Goal: Task Accomplishment & Management: Manage account settings

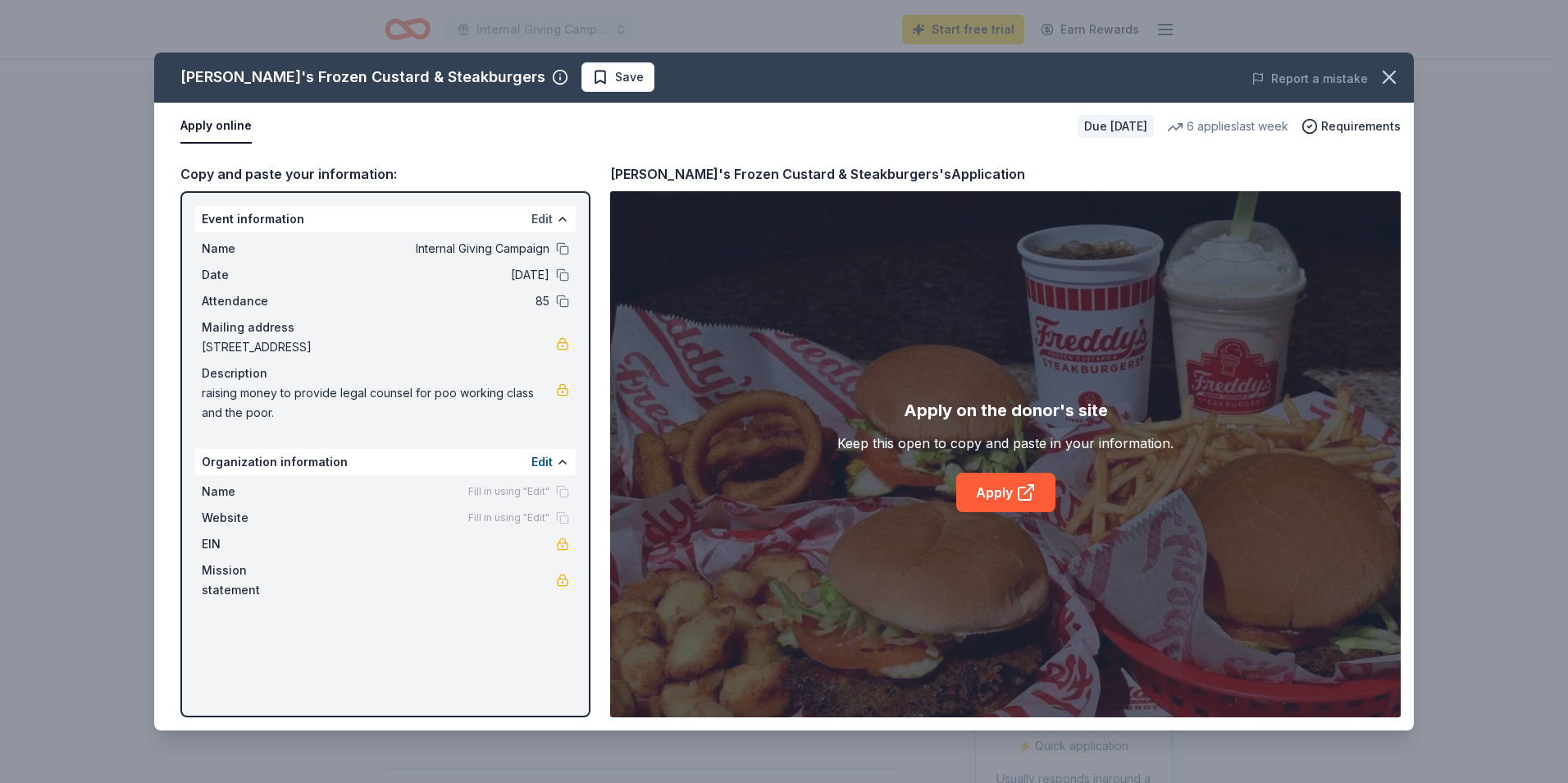
click at [545, 219] on button "Edit" at bounding box center [542, 218] width 22 height 20
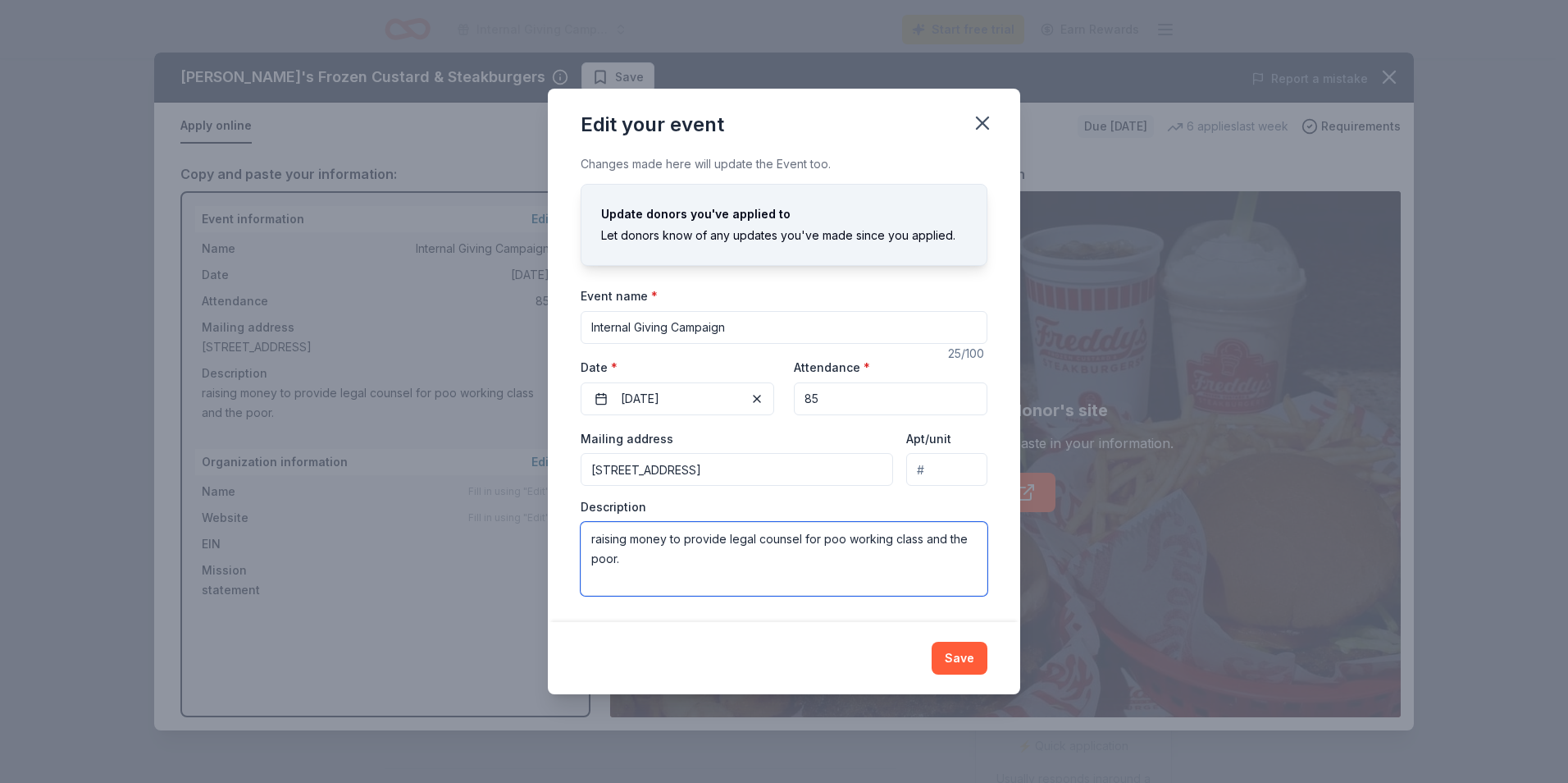
drag, startPoint x: 624, startPoint y: 576, endPoint x: 574, endPoint y: 533, distance: 65.9
click at [574, 533] on div "Changes made here will update the Event too. Update donors you've applied to Le…" at bounding box center [784, 387] width 472 height 467
paste textarea "West Tennessee Legal Services (WTLS) is a nonprofit legal organization serving …"
type textarea "West Tennessee Legal Services (WTLS) is a nonprofit legal organization serving …"
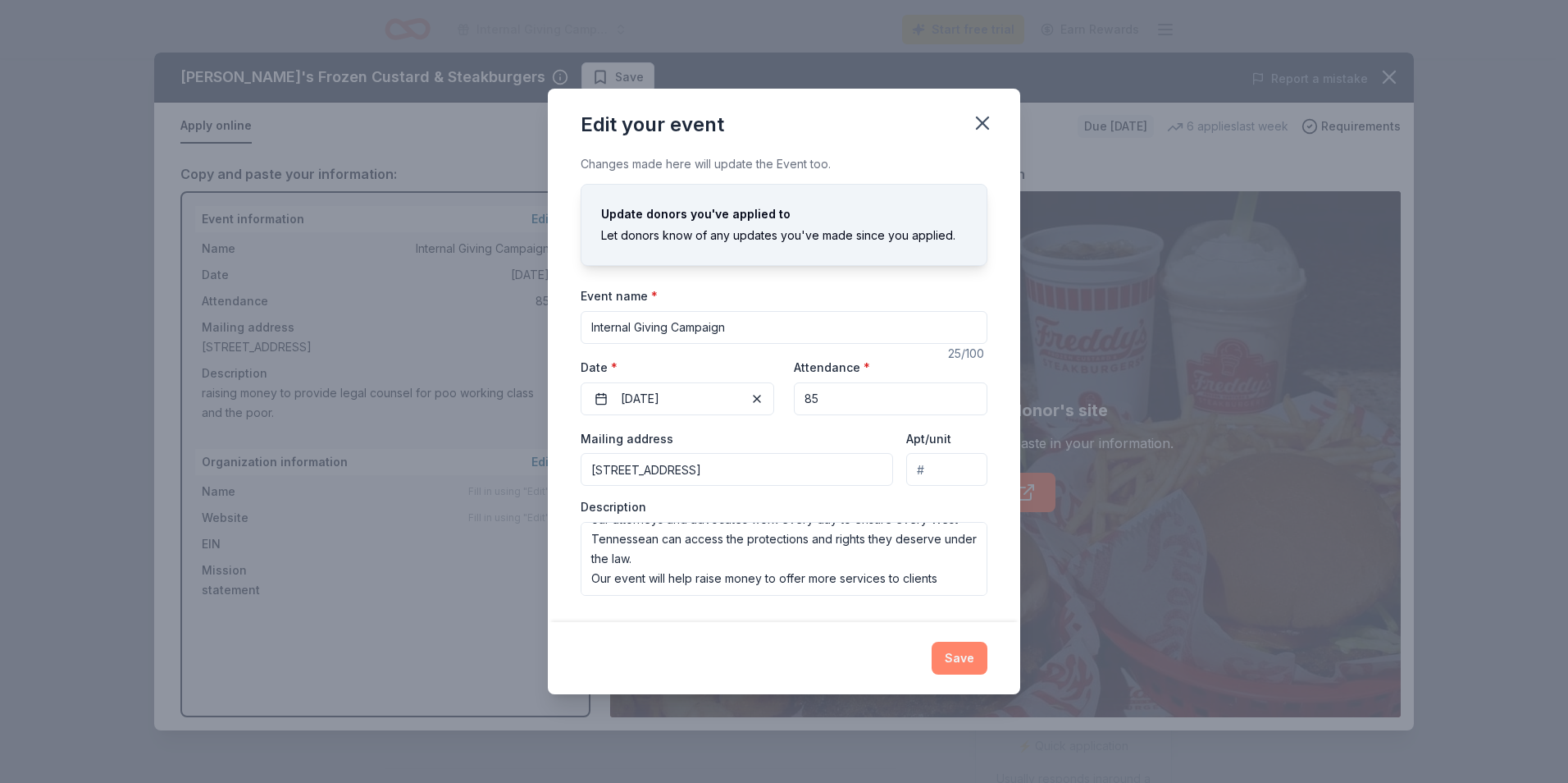
click at [964, 663] on button "Save" at bounding box center [959, 658] width 56 height 33
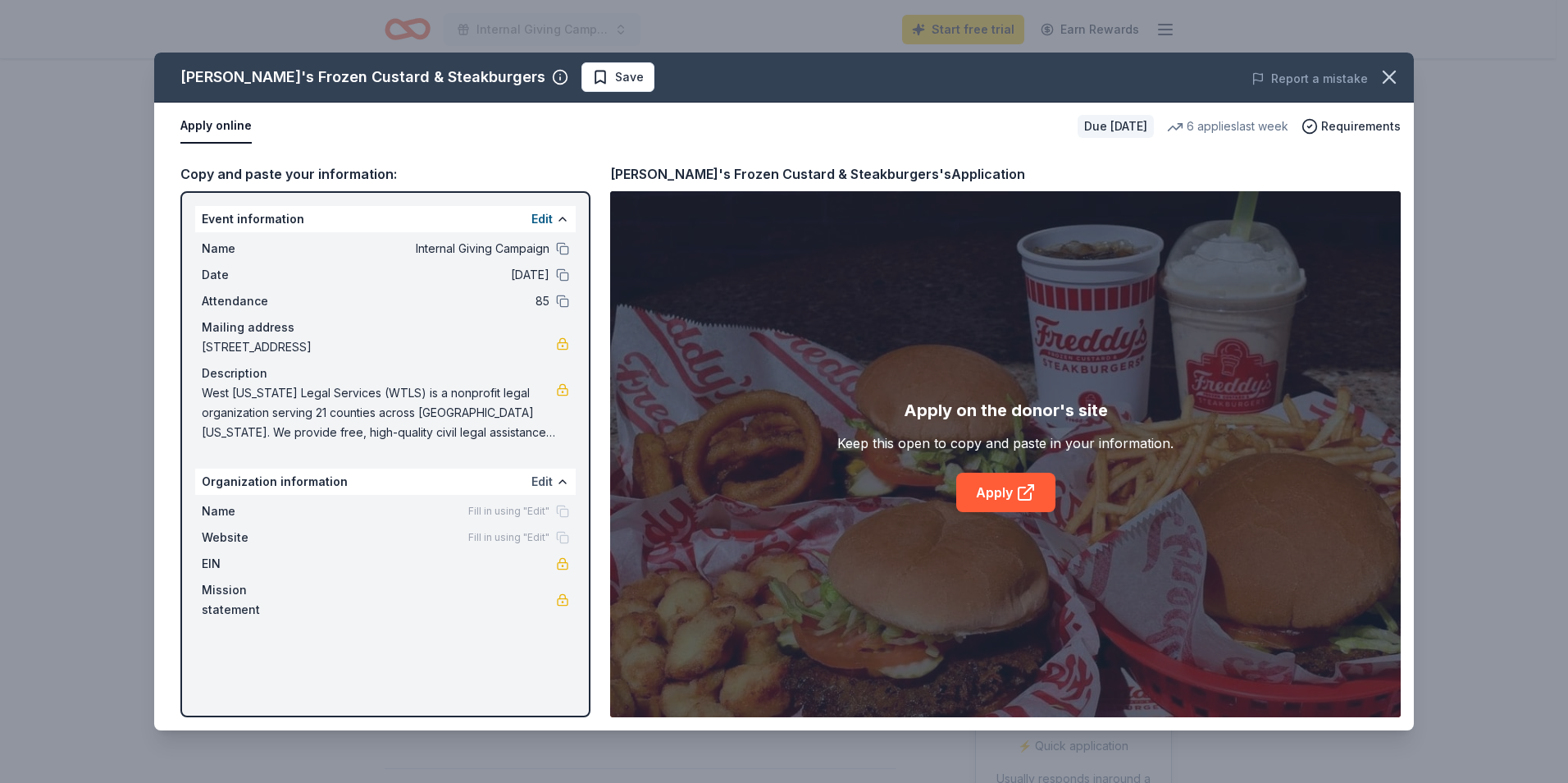
click at [539, 482] on button "Edit" at bounding box center [542, 481] width 22 height 20
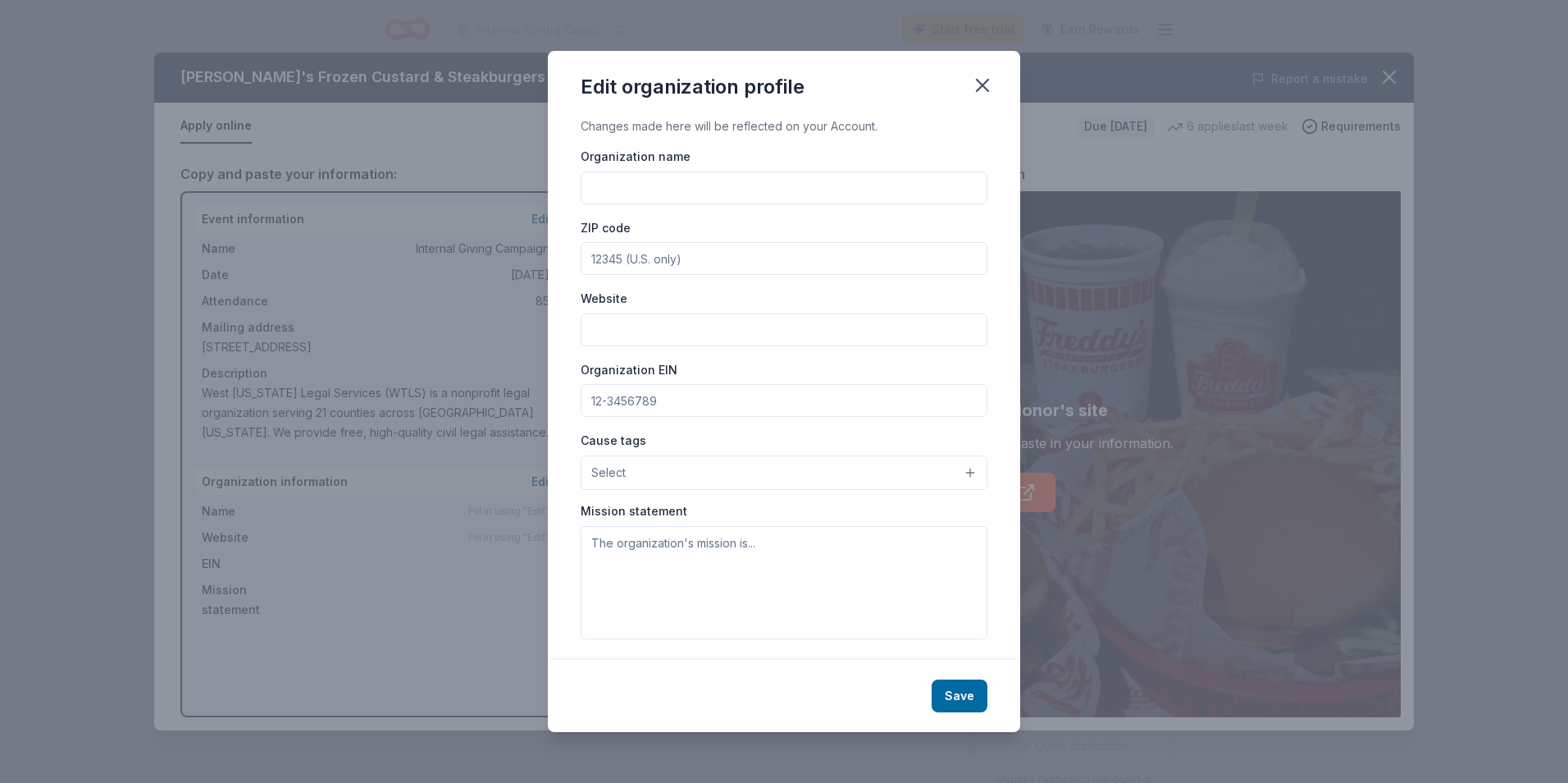
click at [637, 187] on input "Organization name" at bounding box center [784, 188] width 407 height 33
type input "West TN Legal Services"
click at [649, 261] on input "ZIP code" at bounding box center [784, 258] width 407 height 33
type input "38302"
click at [604, 318] on input "Website" at bounding box center [784, 330] width 407 height 33
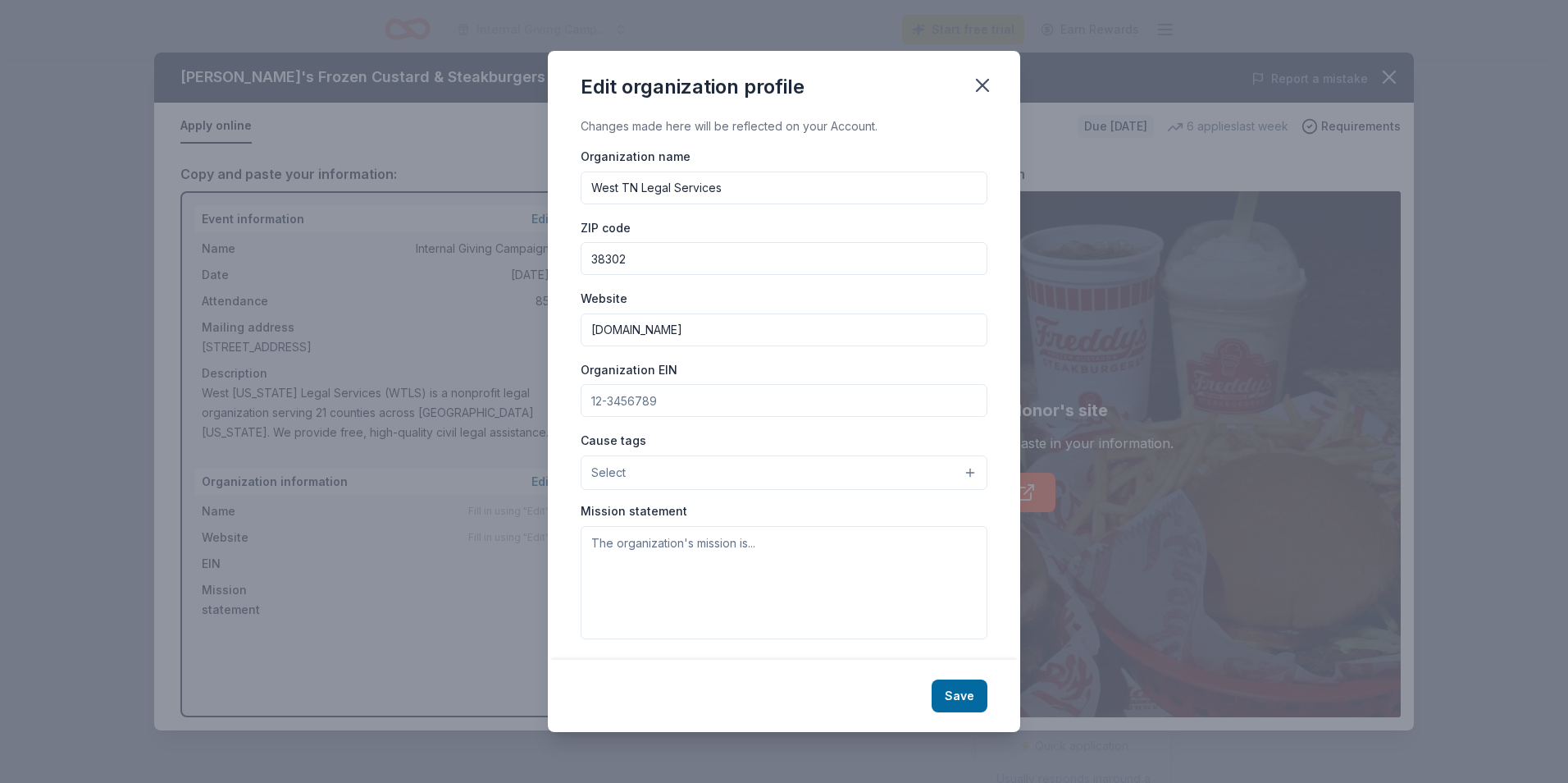
type input "www.wtls.org"
click at [604, 400] on input "Organization EIN" at bounding box center [784, 400] width 407 height 33
type input "581326791"
click at [620, 472] on span "Select" at bounding box center [609, 472] width 35 height 20
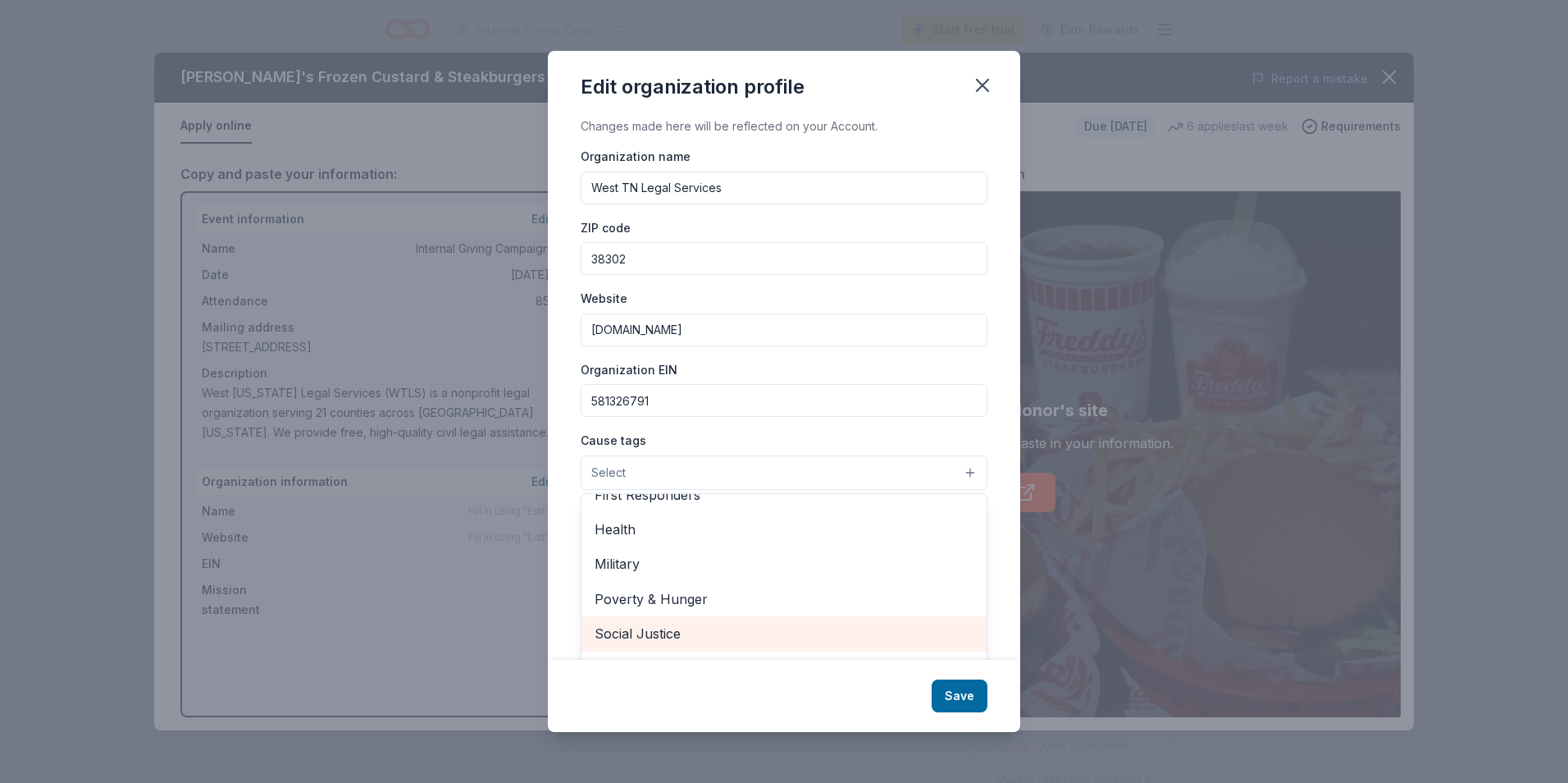
click at [626, 626] on span "Social Justice" at bounding box center [784, 633] width 379 height 22
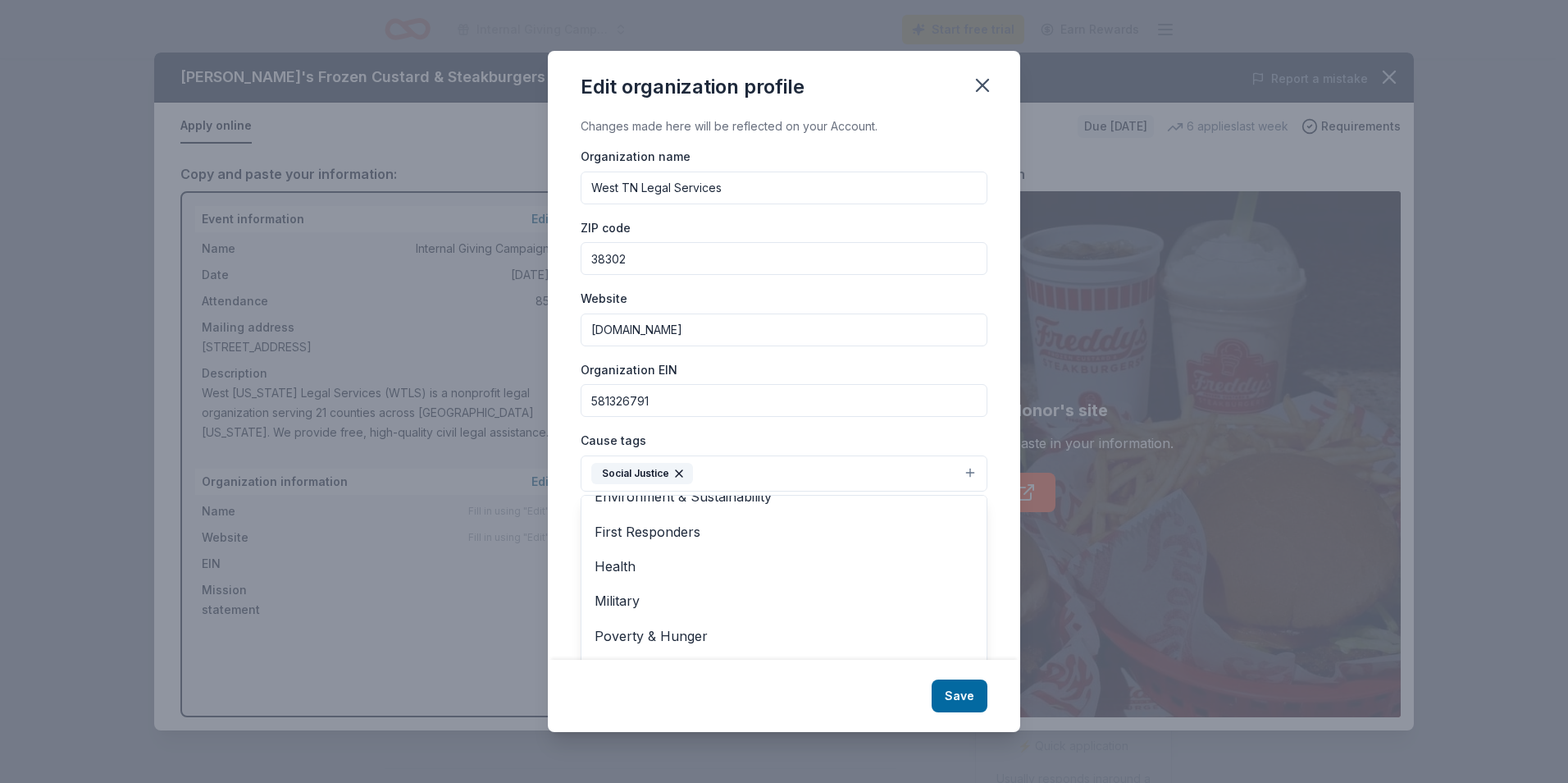
click at [941, 442] on div "Cause tags Social Justice Animals Art & Culture Children Disaster Relief Educat…" at bounding box center [784, 460] width 407 height 62
click at [918, 468] on button "Social Justice" at bounding box center [784, 472] width 407 height 36
drag, startPoint x: 980, startPoint y: 525, endPoint x: 979, endPoint y: 538, distance: 13.0
click at [979, 538] on div "Changes made here will be reflected on your Account. Organization name West TN …" at bounding box center [784, 388] width 472 height 543
click at [891, 484] on button "Social Justice" at bounding box center [784, 472] width 407 height 36
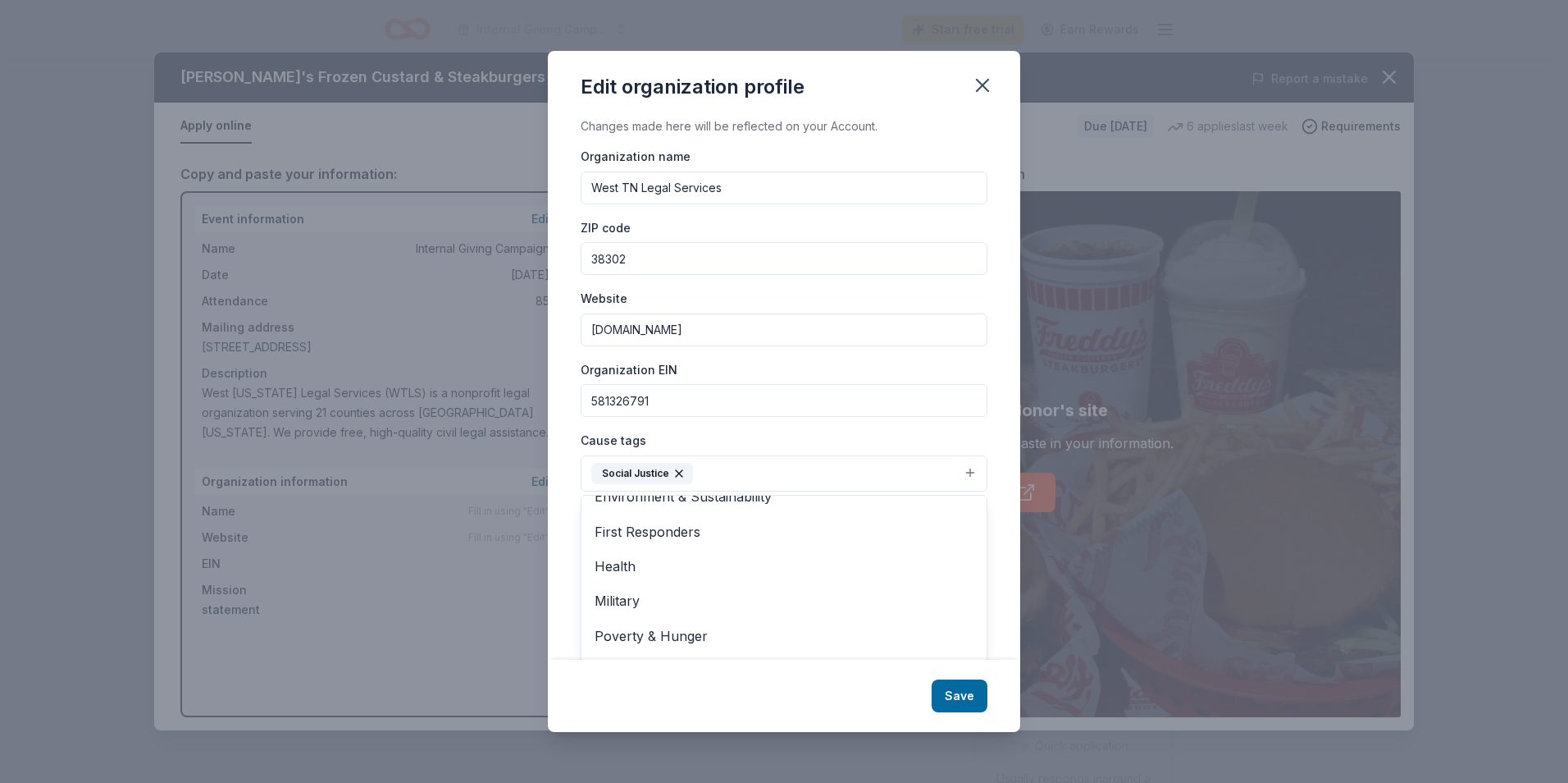
click at [851, 373] on div "Organization name West TN Legal Services ZIP code 38302 Website www.wtls.org Or…" at bounding box center [784, 393] width 407 height 495
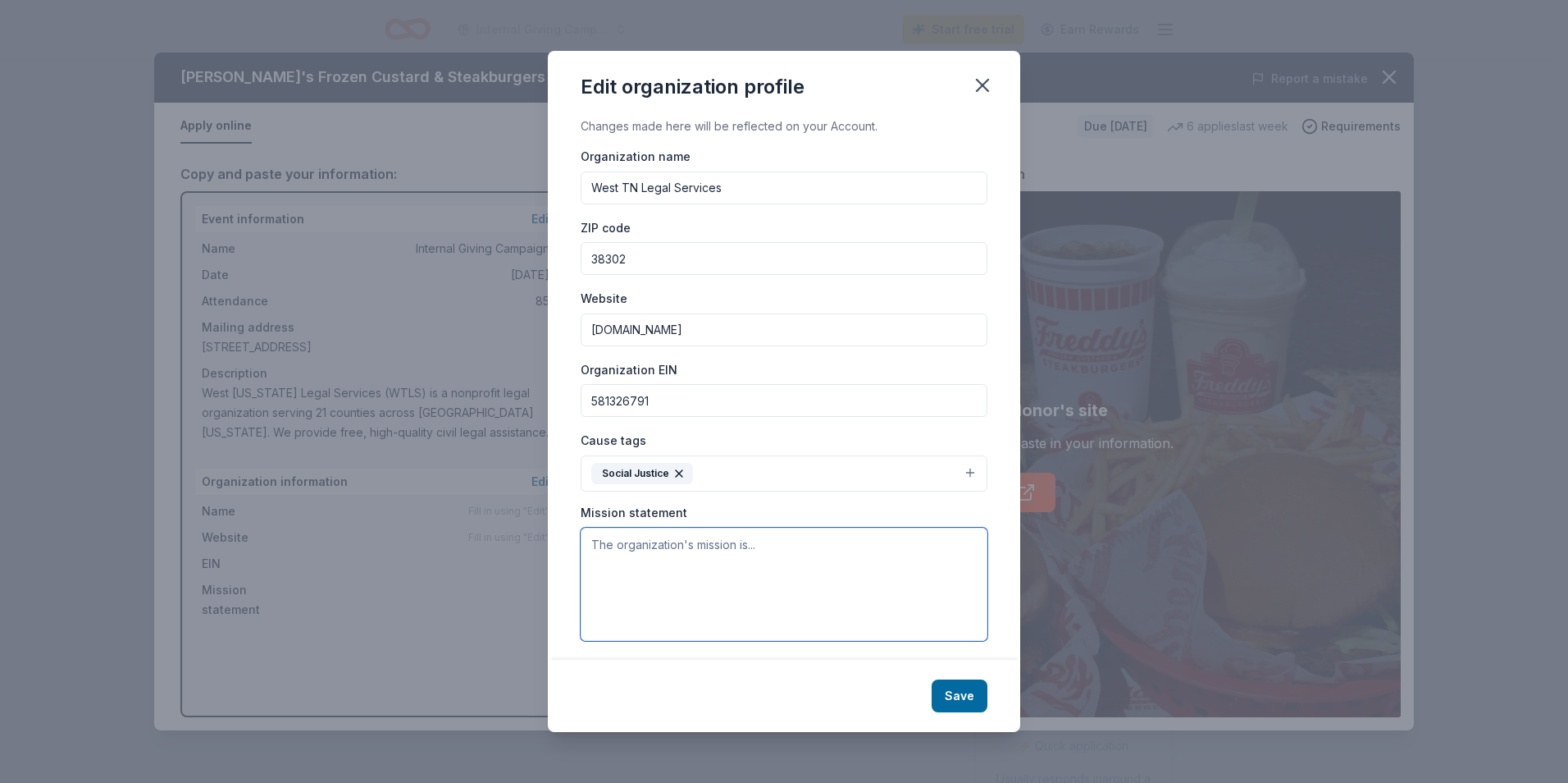
click at [681, 566] on textarea at bounding box center [784, 584] width 407 height 113
paste textarea "West Tennessee Legal Services (WTLS) is a nonprofit legal organization serving …"
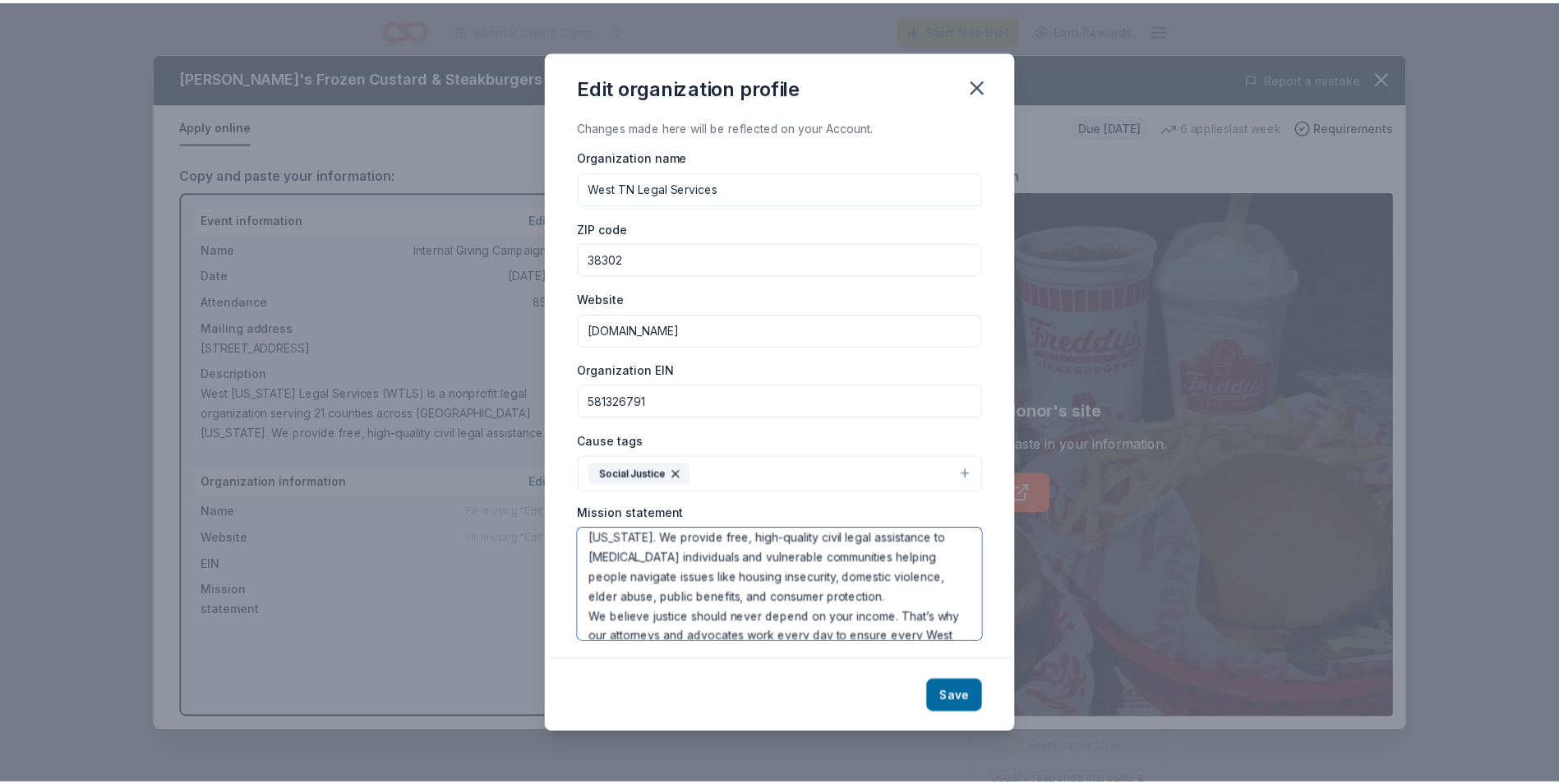
scroll to position [0, 0]
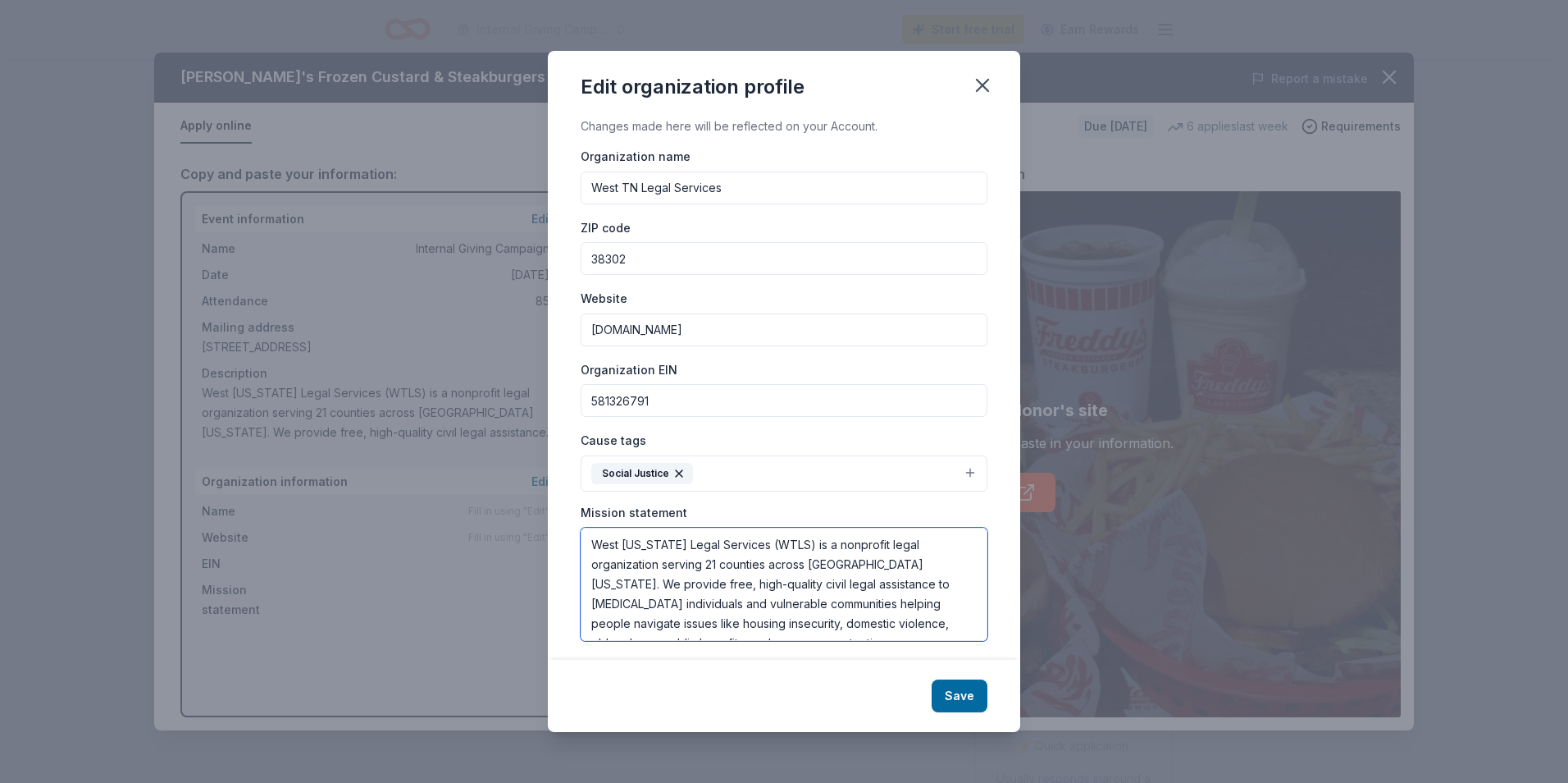
drag, startPoint x: 820, startPoint y: 552, endPoint x: 583, endPoint y: 527, distance: 238.3
click at [583, 527] on textarea "West Tennessee Legal Services (WTLS) is a nonprofit legal organization serving …" at bounding box center [784, 584] width 407 height 113
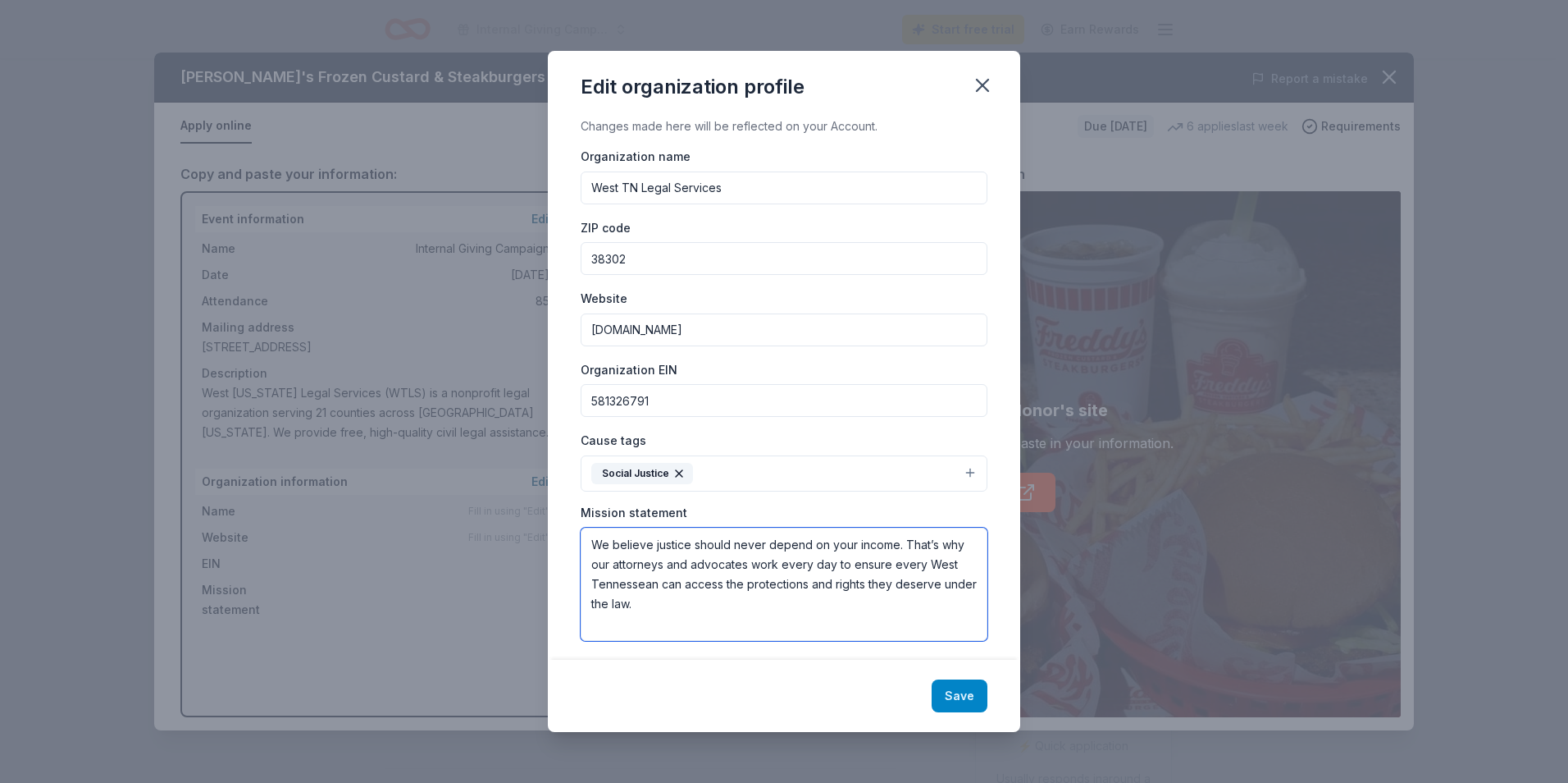
type textarea "We believe justice should never depend on your income. That’s why our attorneys…"
click at [957, 699] on button "Save" at bounding box center [959, 696] width 56 height 33
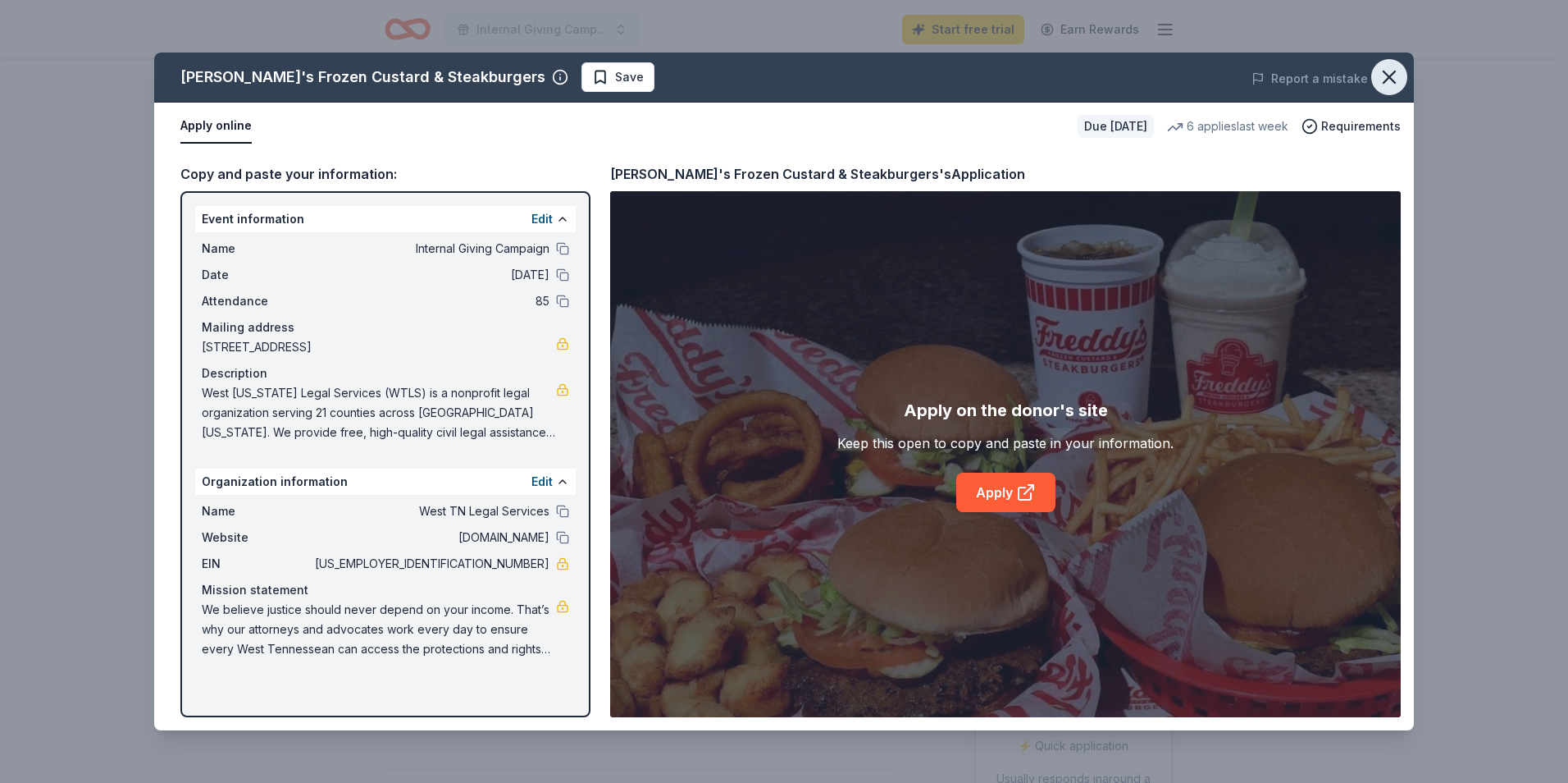
click at [1387, 77] on icon "button" at bounding box center [1389, 77] width 23 height 23
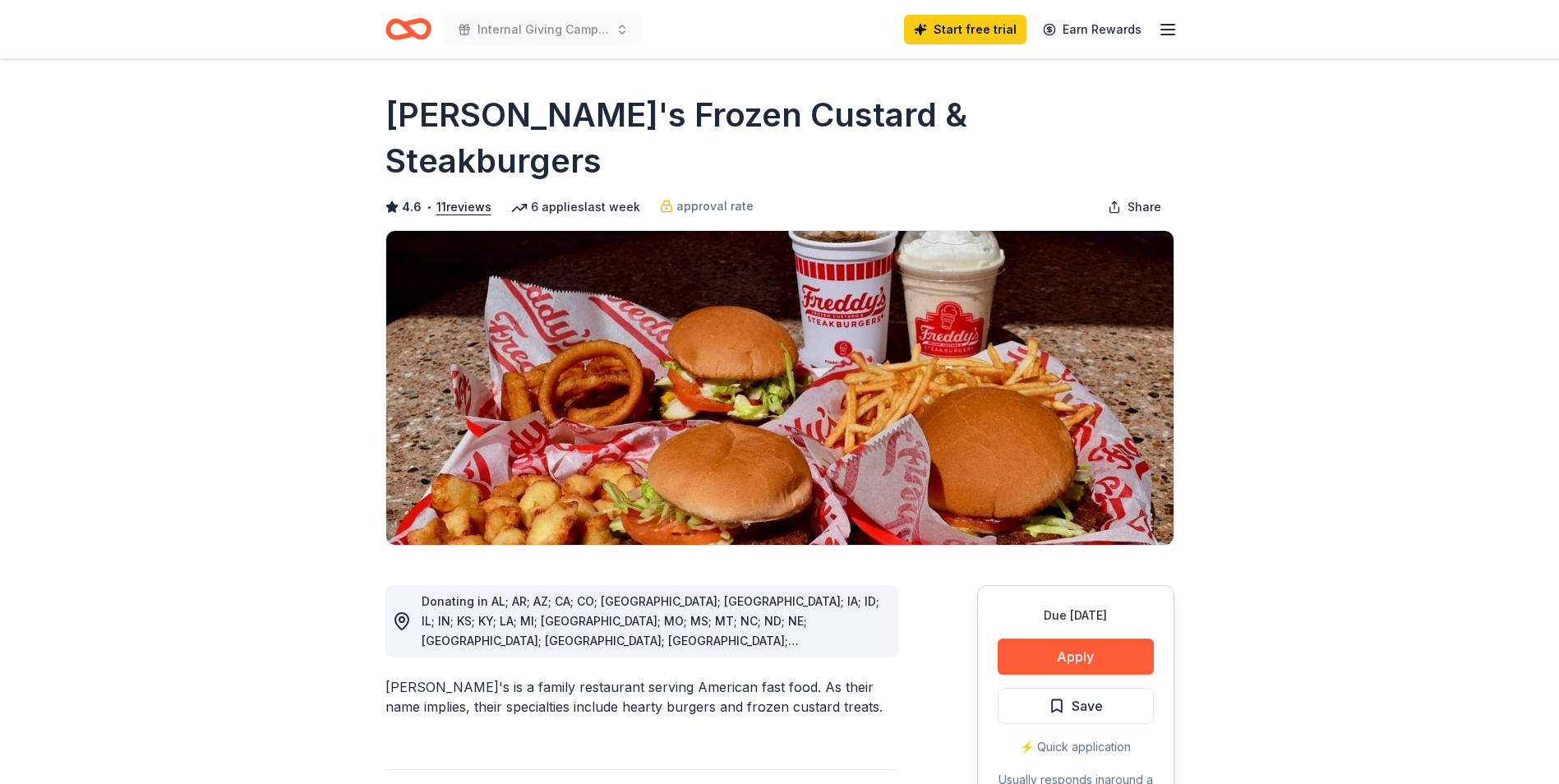
click at [1168, 30] on line "button" at bounding box center [1167, 30] width 13 height 0
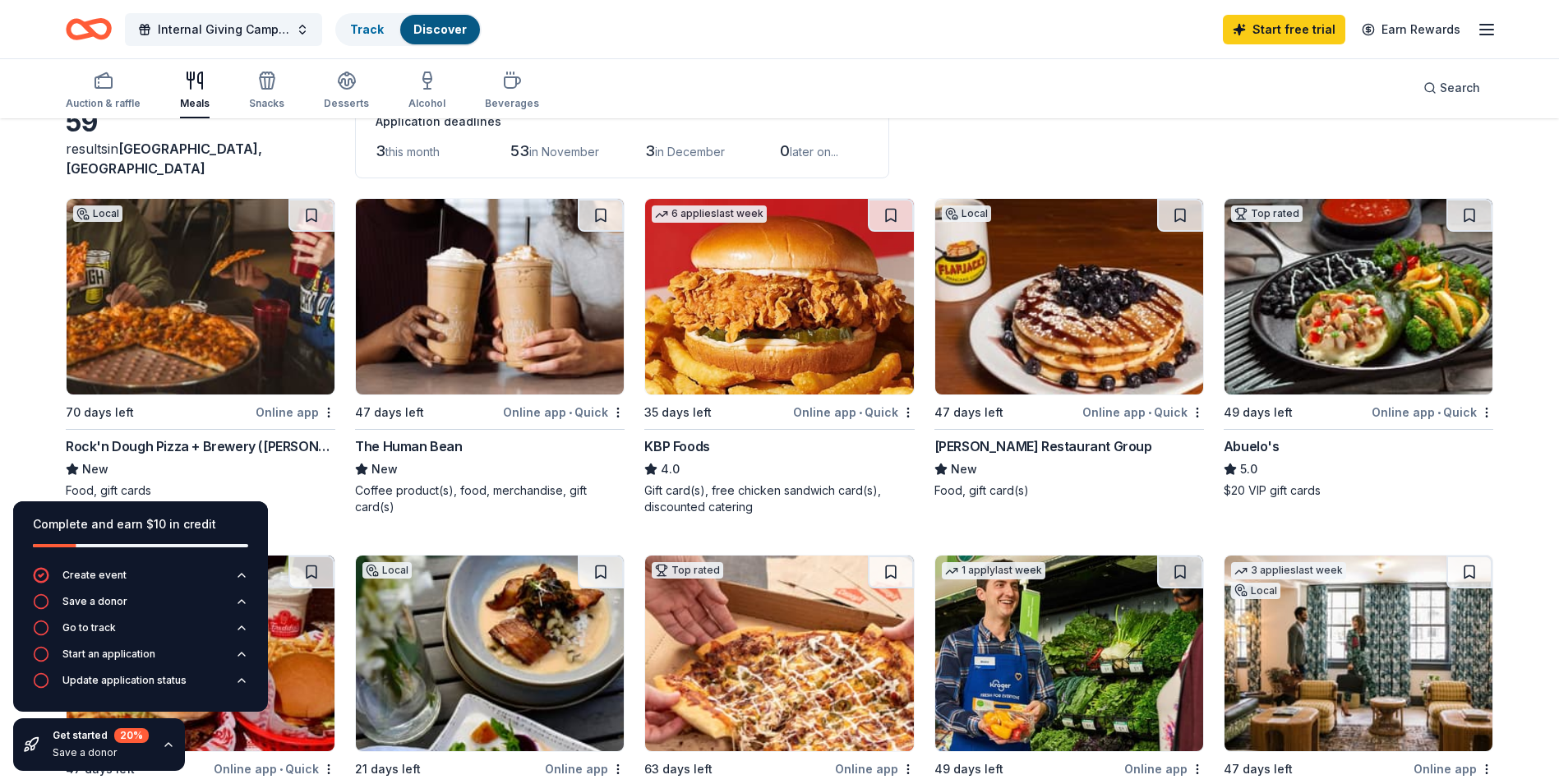
scroll to position [84, 0]
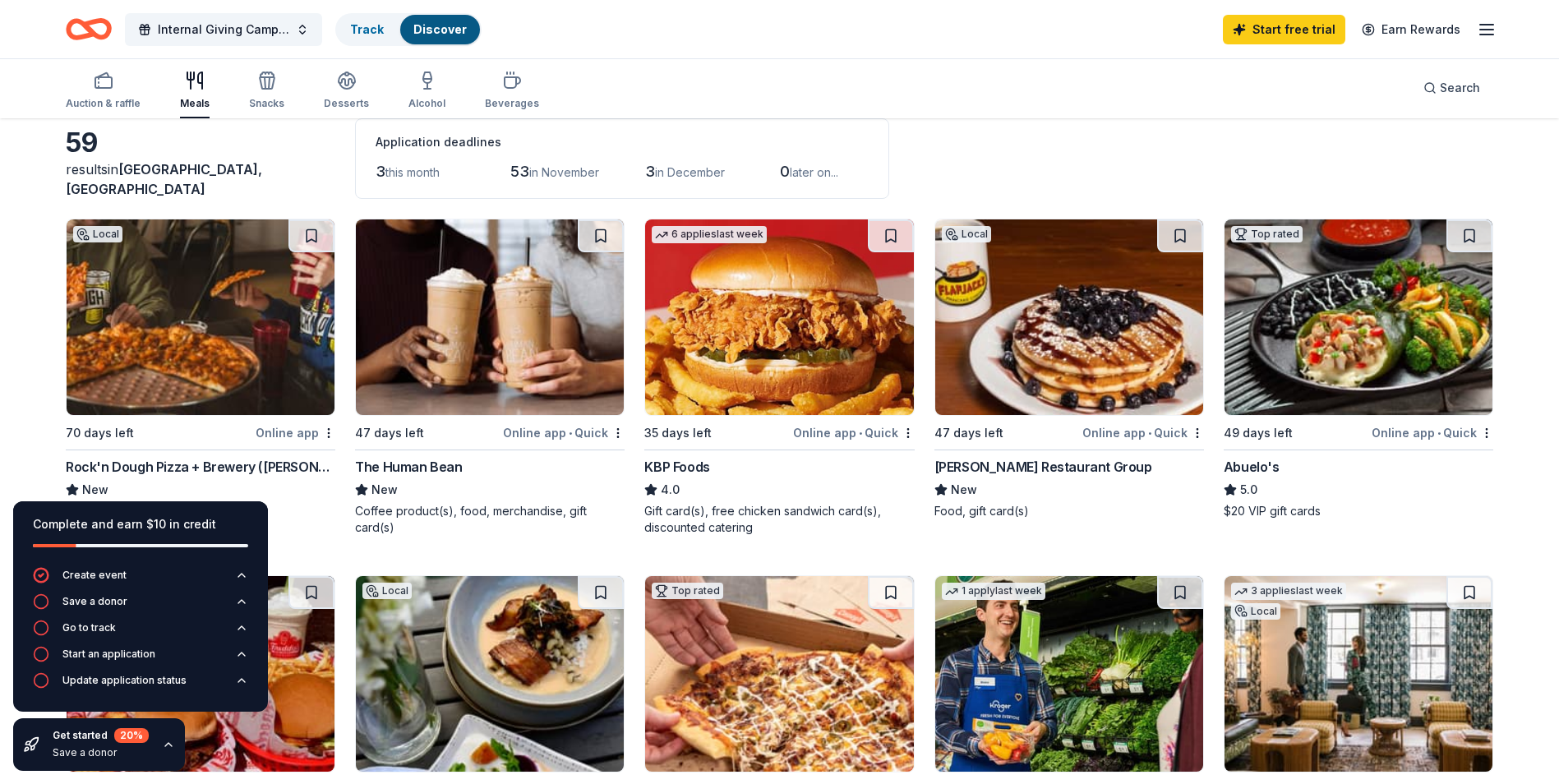
click at [1488, 30] on icon "button" at bounding box center [1487, 30] width 20 height 20
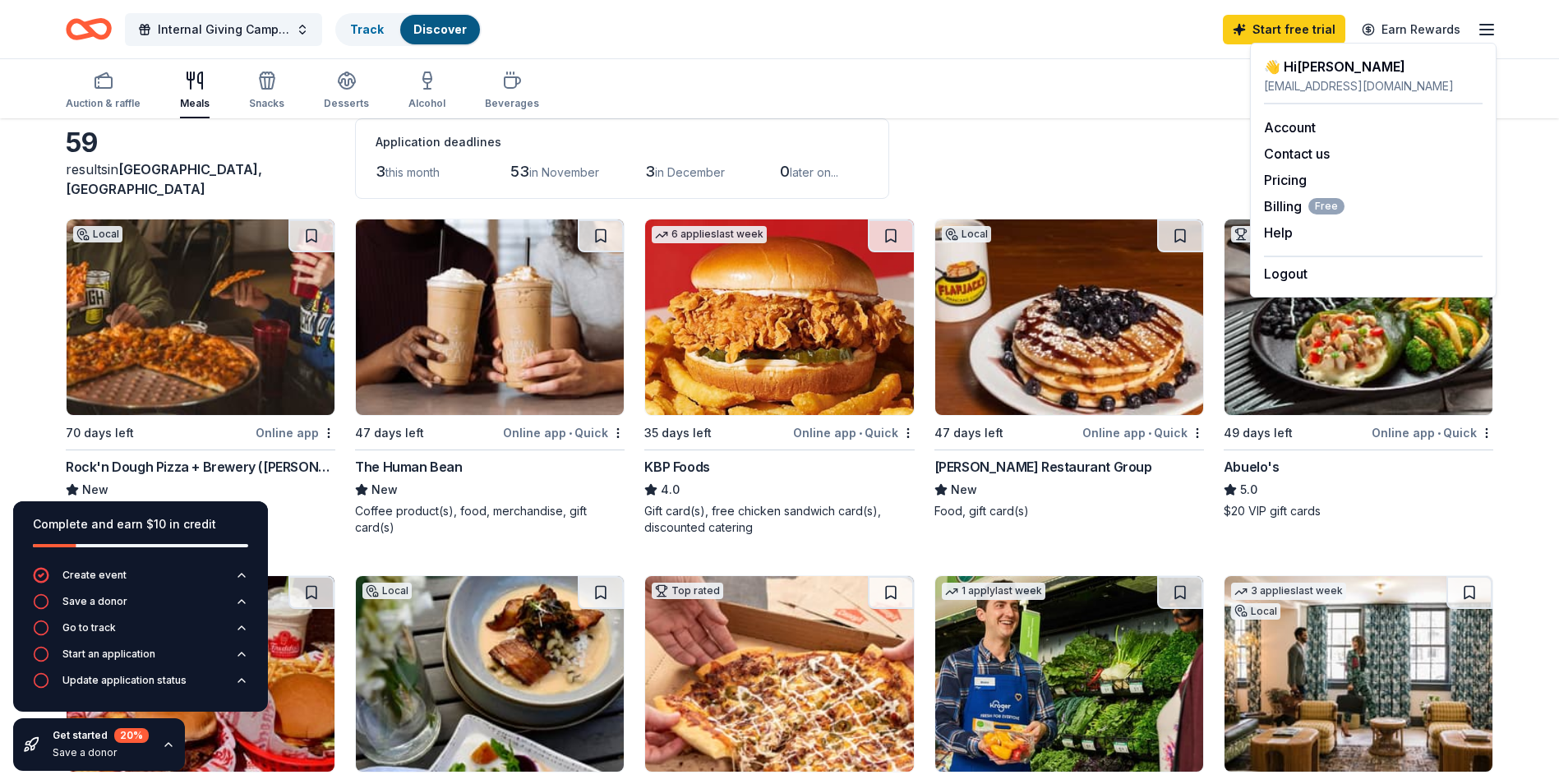
click at [1066, 77] on div "Auction & raffle Meals Snacks Desserts Alcohol Beverages Search" at bounding box center [779, 88] width 1427 height 61
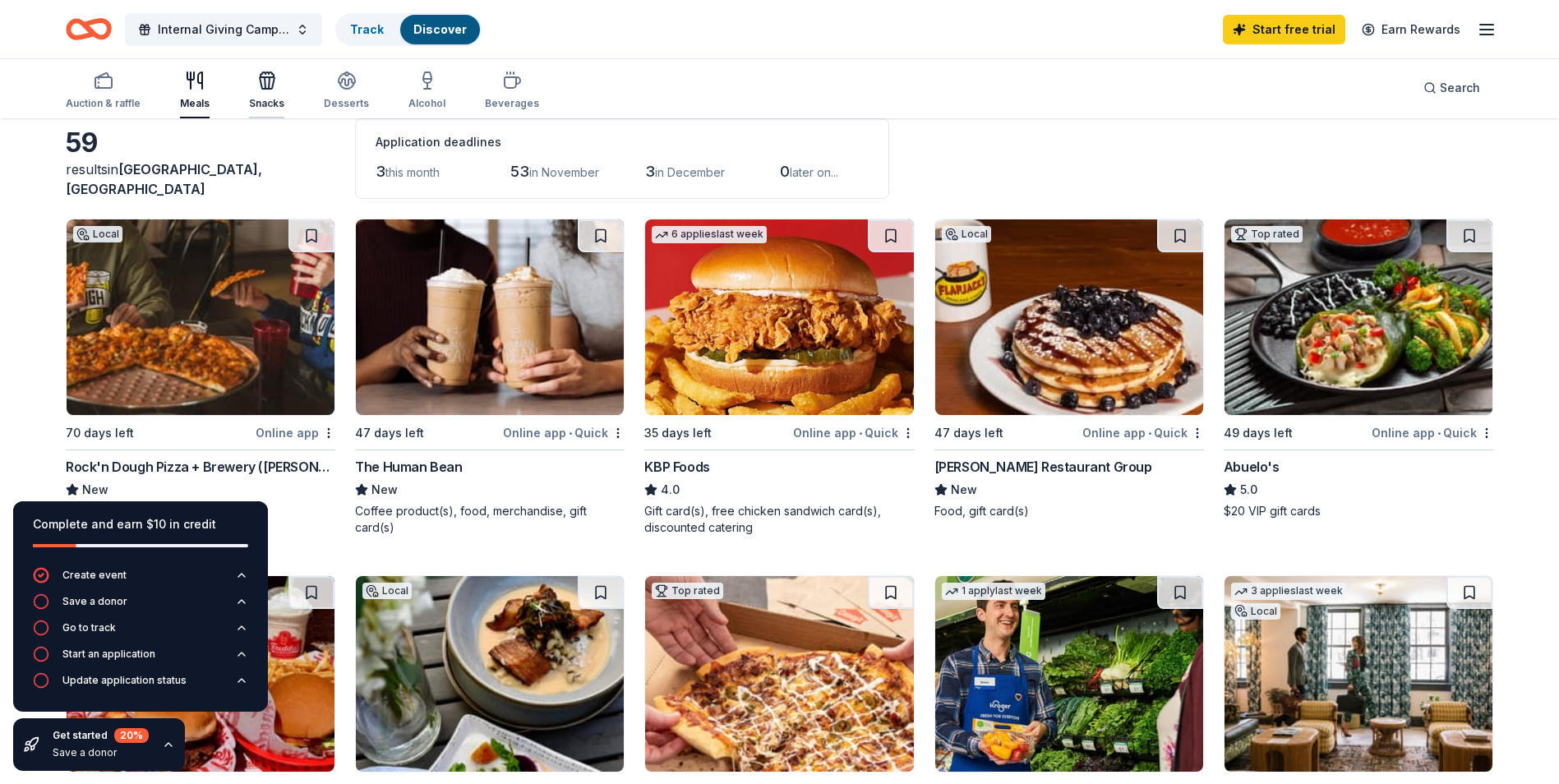
click at [264, 97] on div "Snacks" at bounding box center [267, 103] width 36 height 13
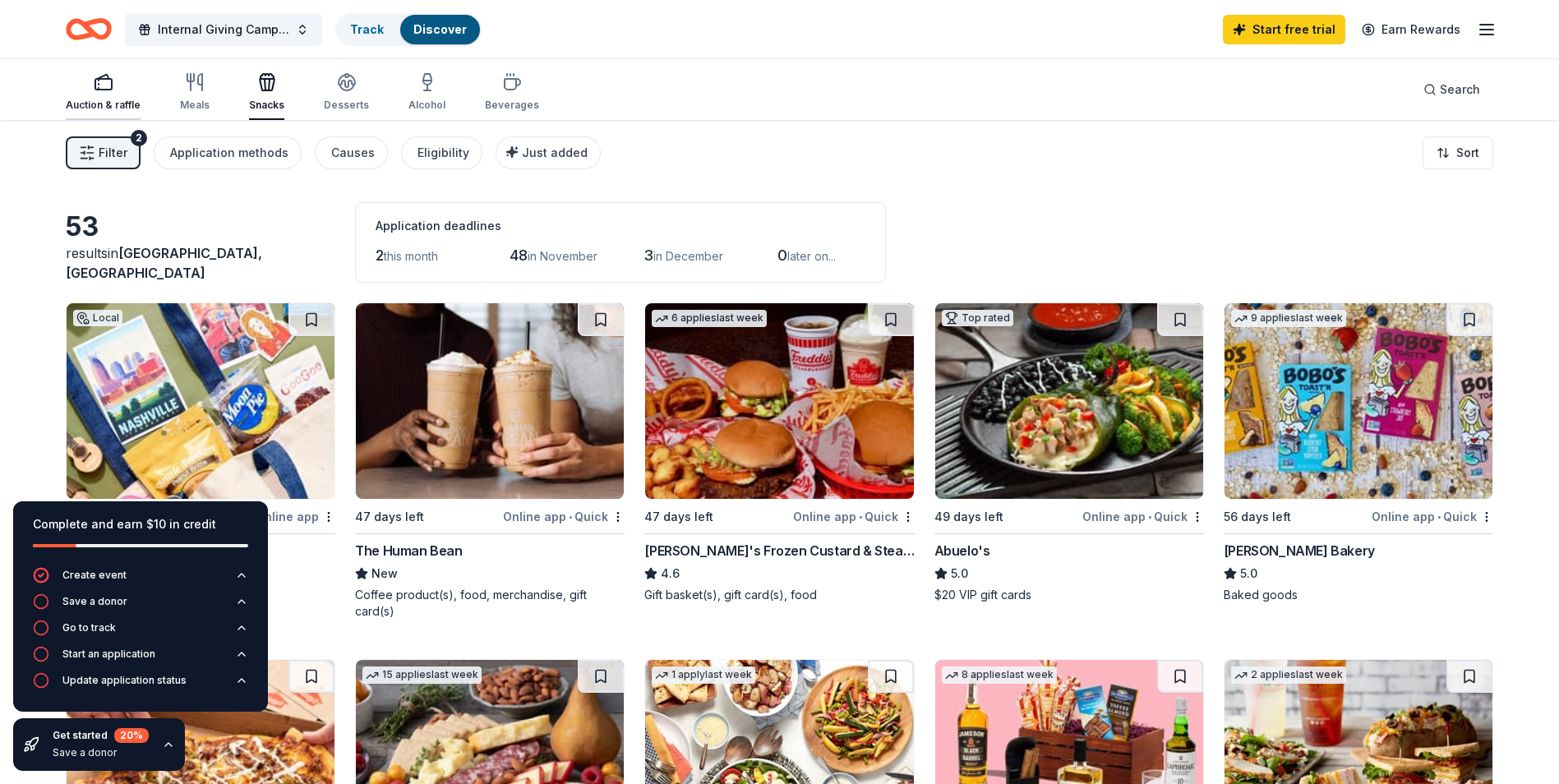
click at [106, 75] on icon "button" at bounding box center [102, 77] width 11 height 4
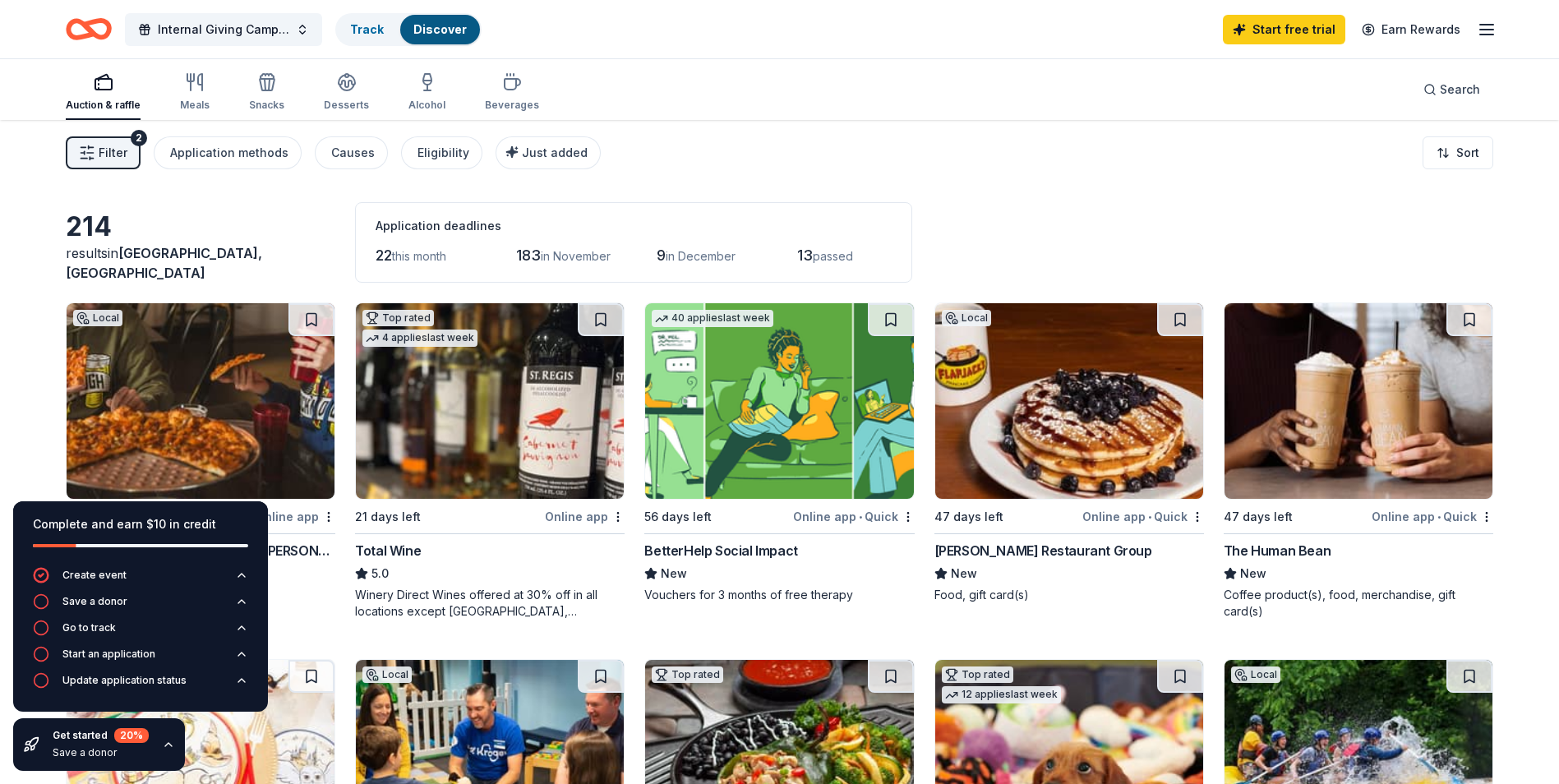
click at [1382, 453] on img at bounding box center [1358, 401] width 268 height 195
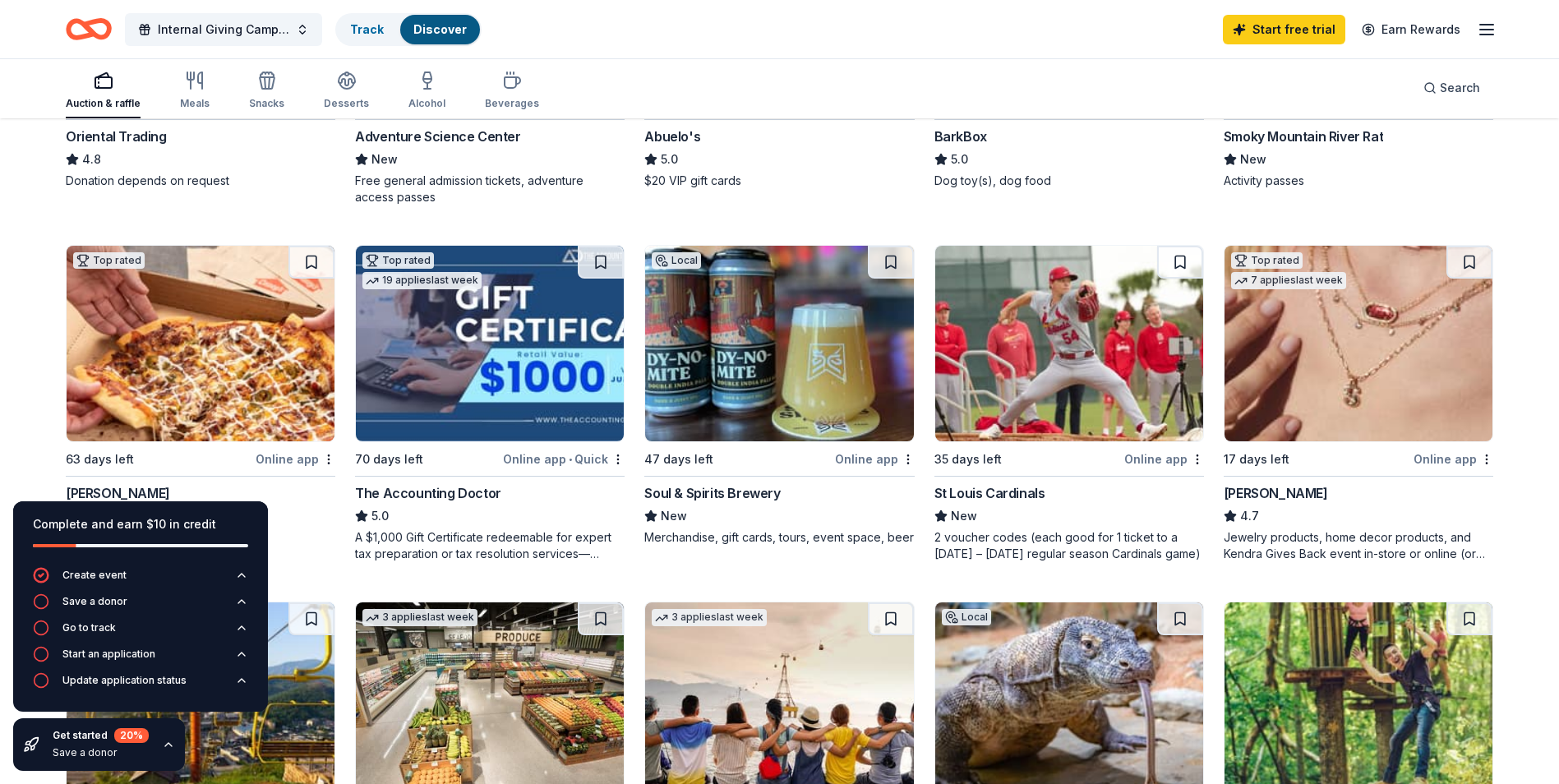
scroll to position [752, 0]
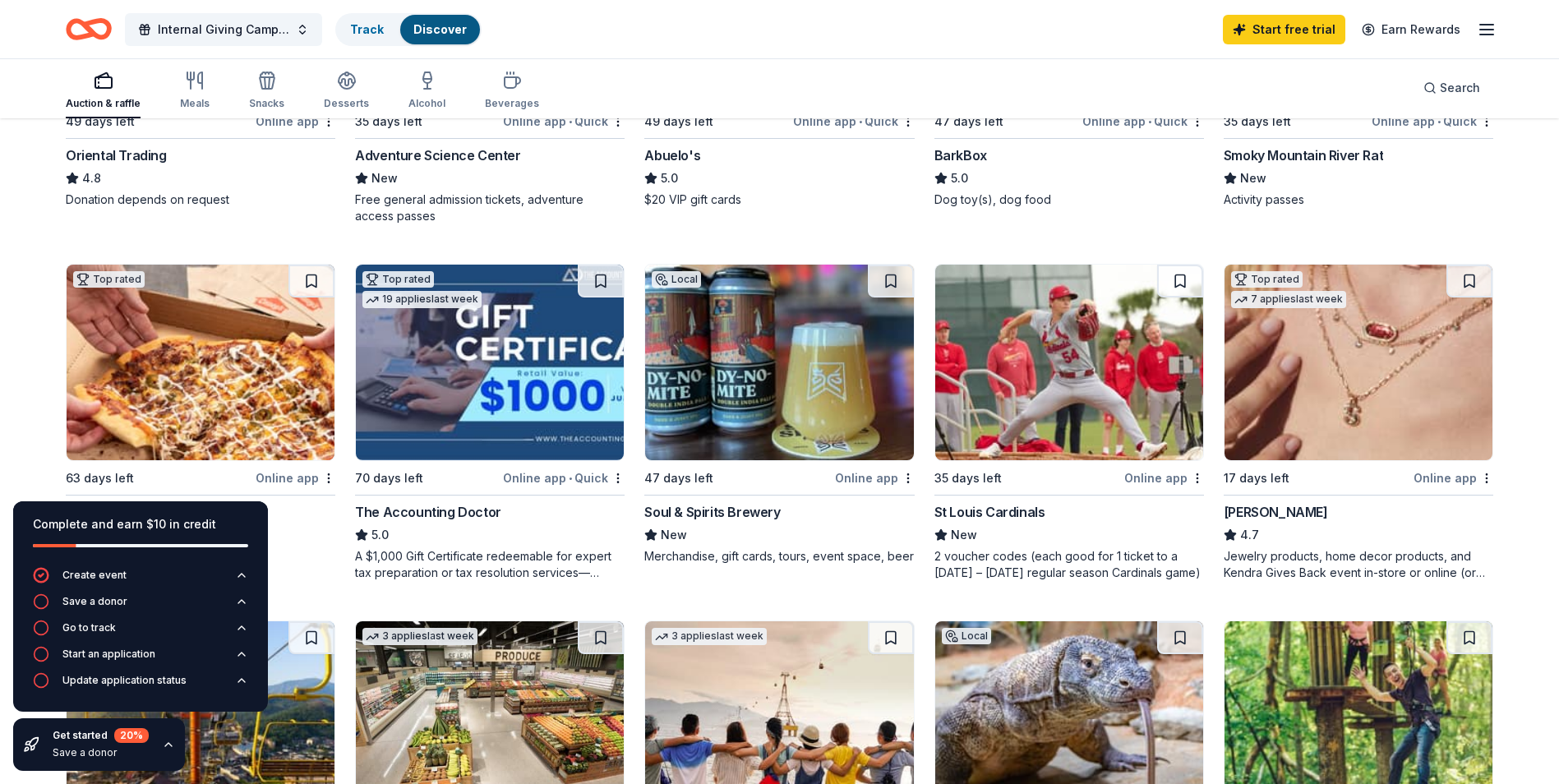
click at [1090, 403] on img at bounding box center [1068, 362] width 268 height 195
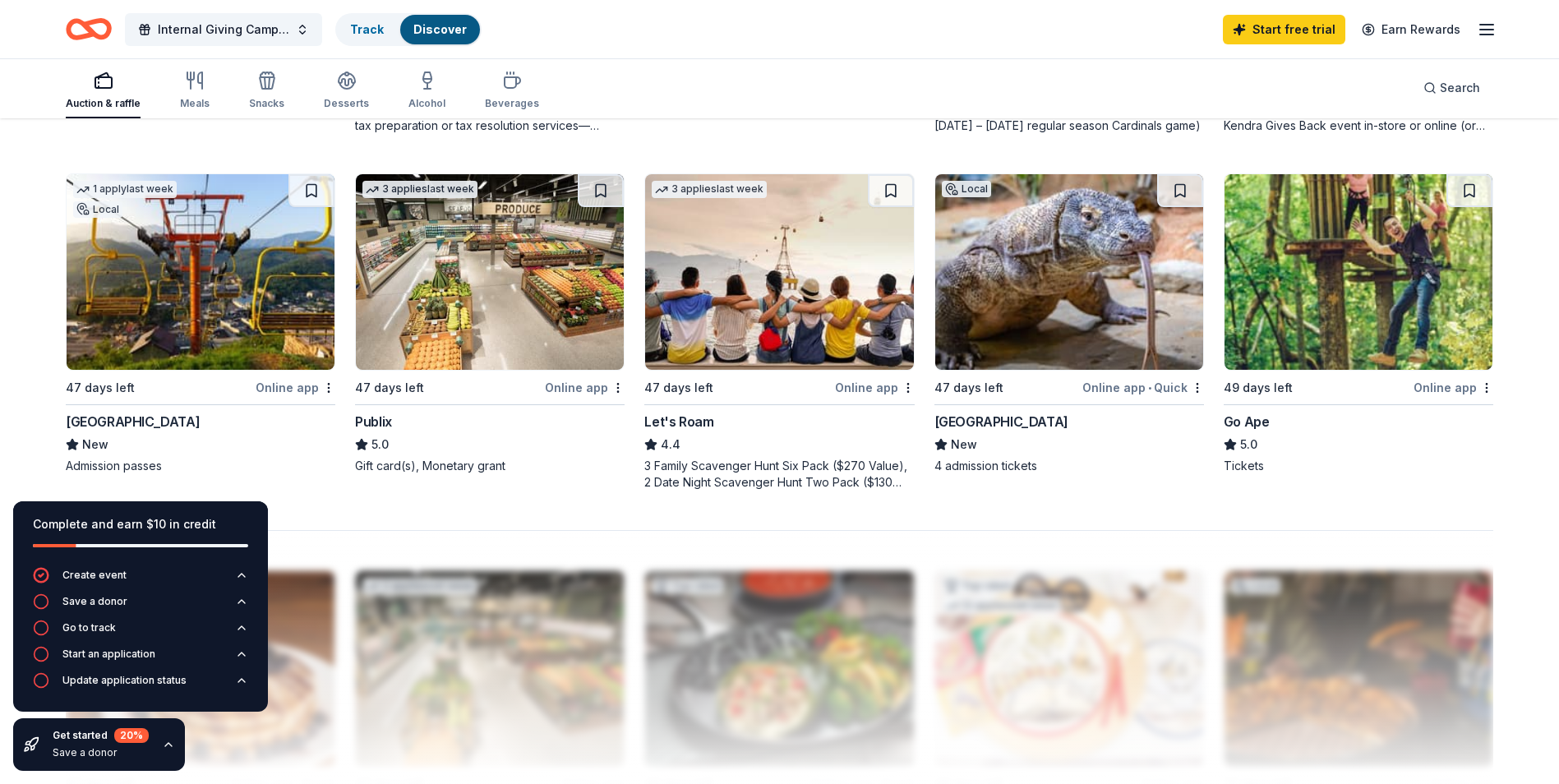
scroll to position [1218, 0]
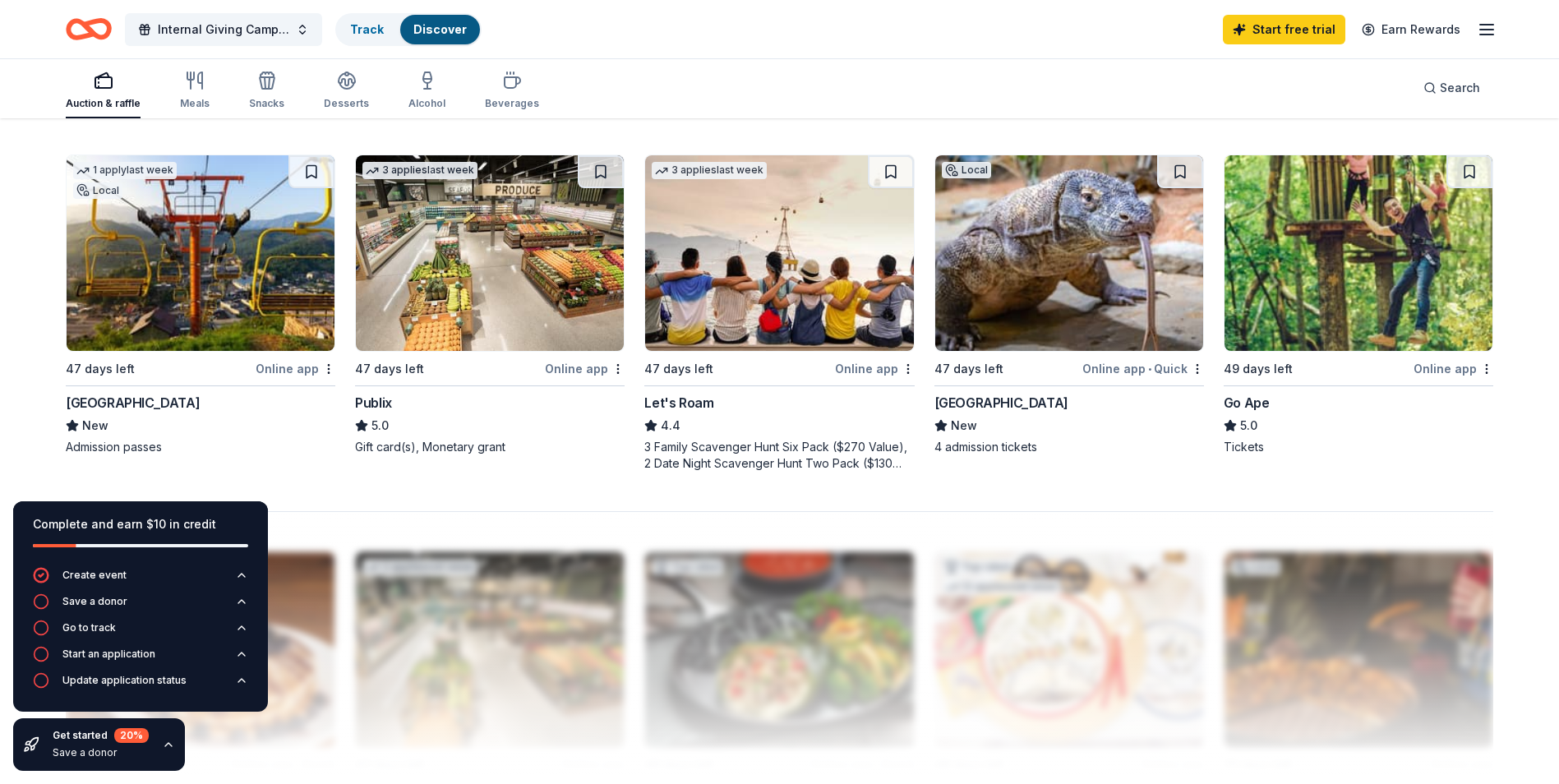
click at [213, 233] on img at bounding box center [200, 253] width 268 height 195
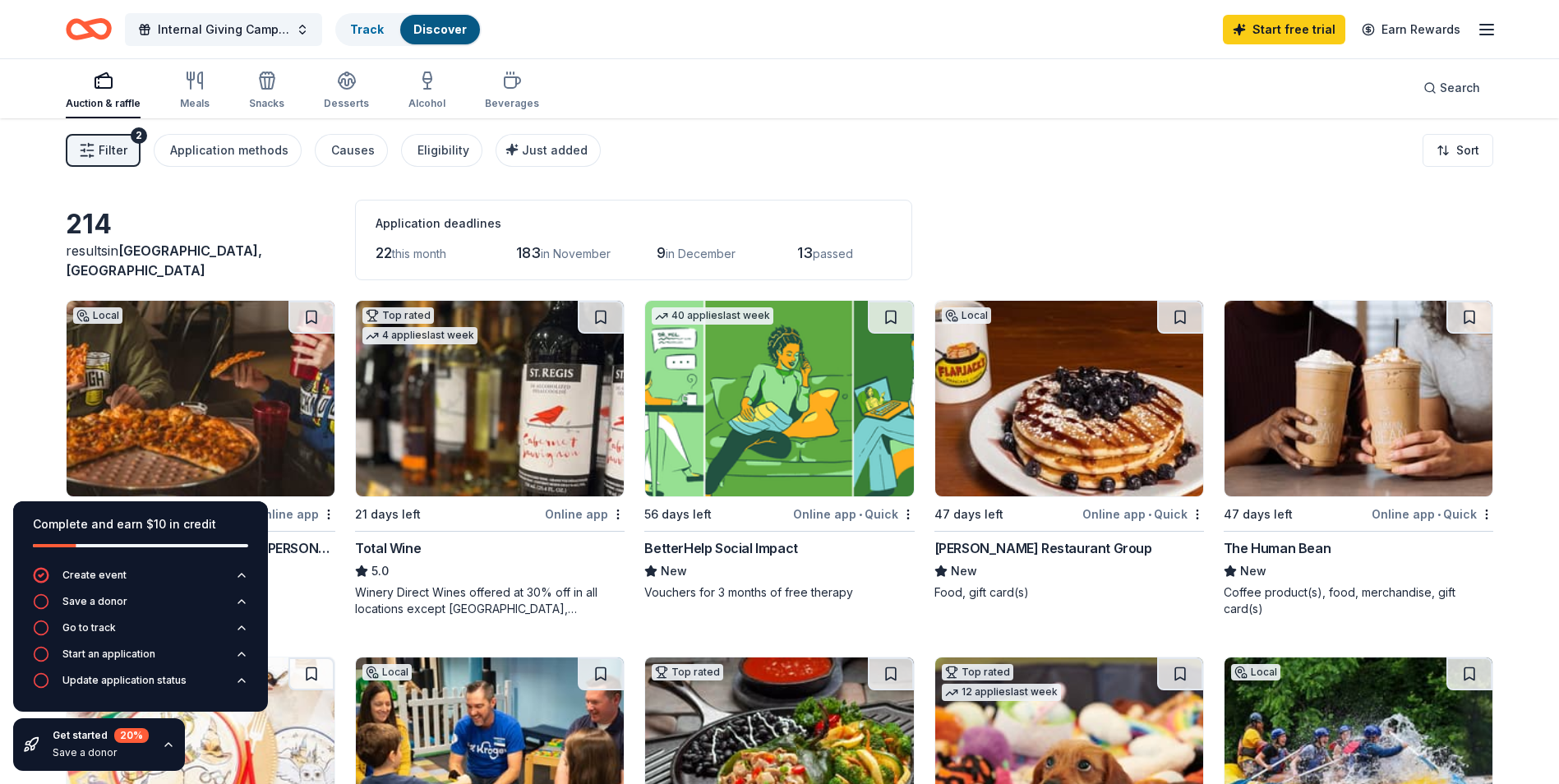
scroll to position [0, 0]
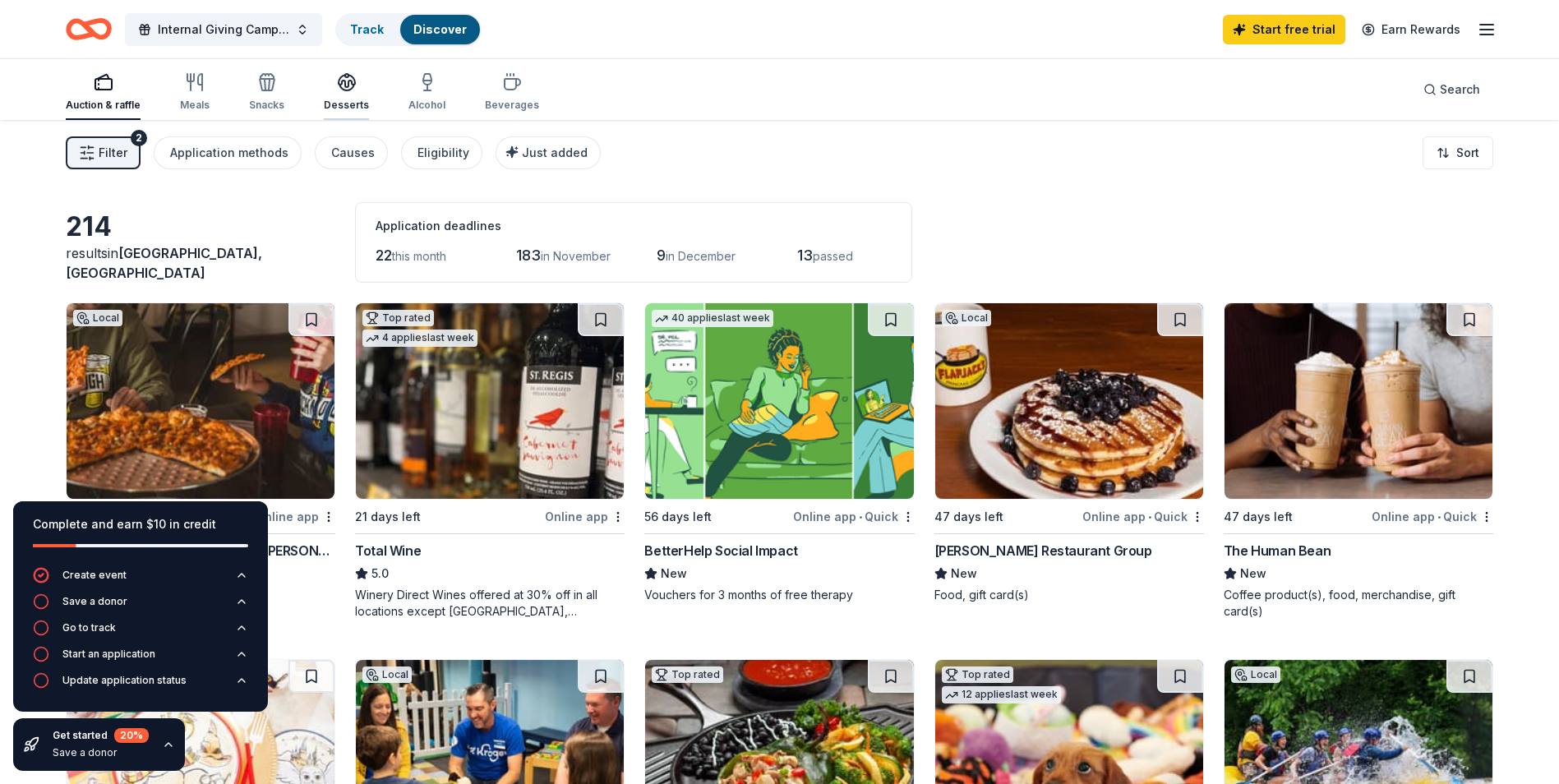
click at [329, 95] on div "Desserts" at bounding box center [347, 91] width 45 height 39
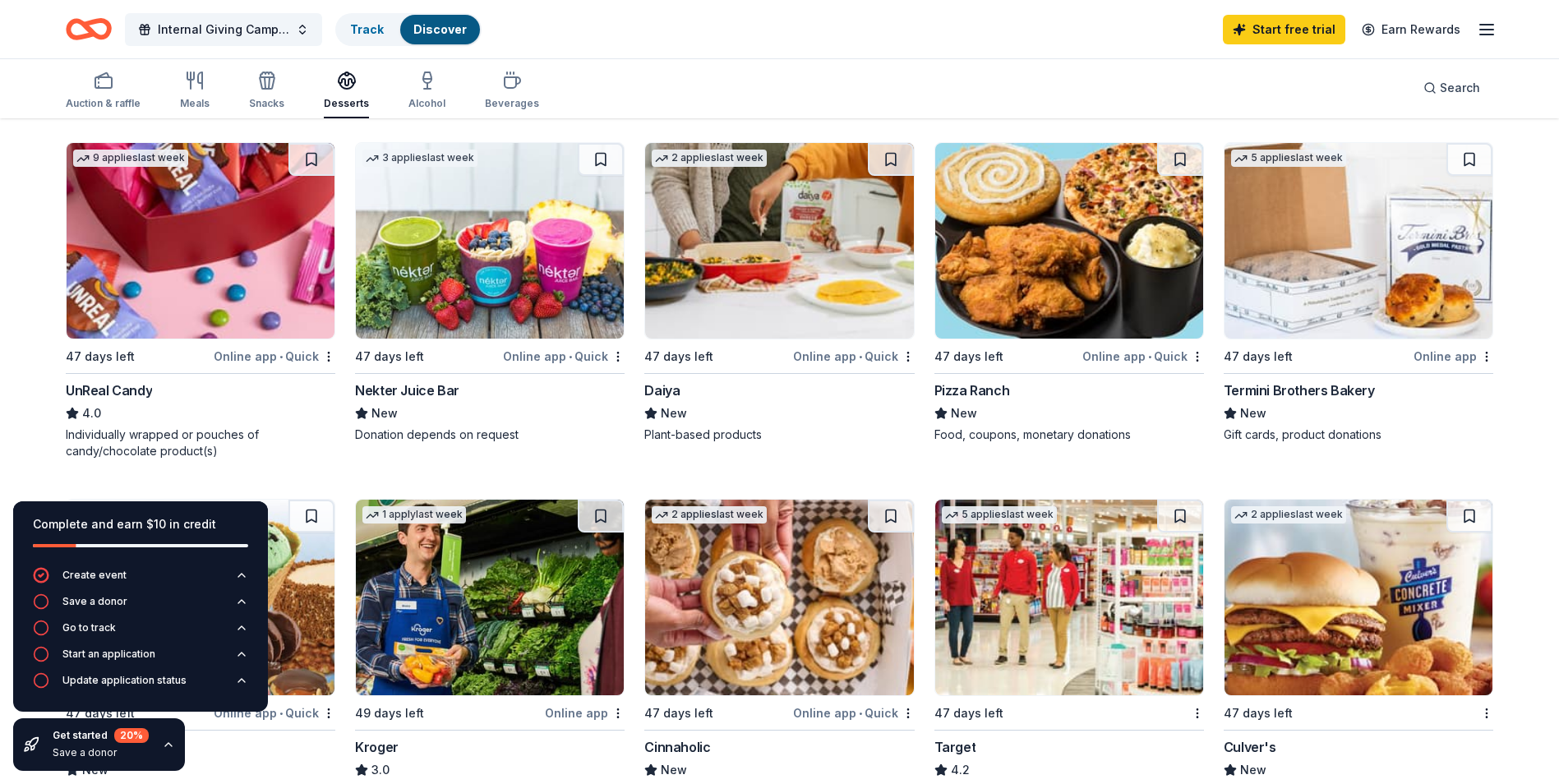
scroll to position [498, 0]
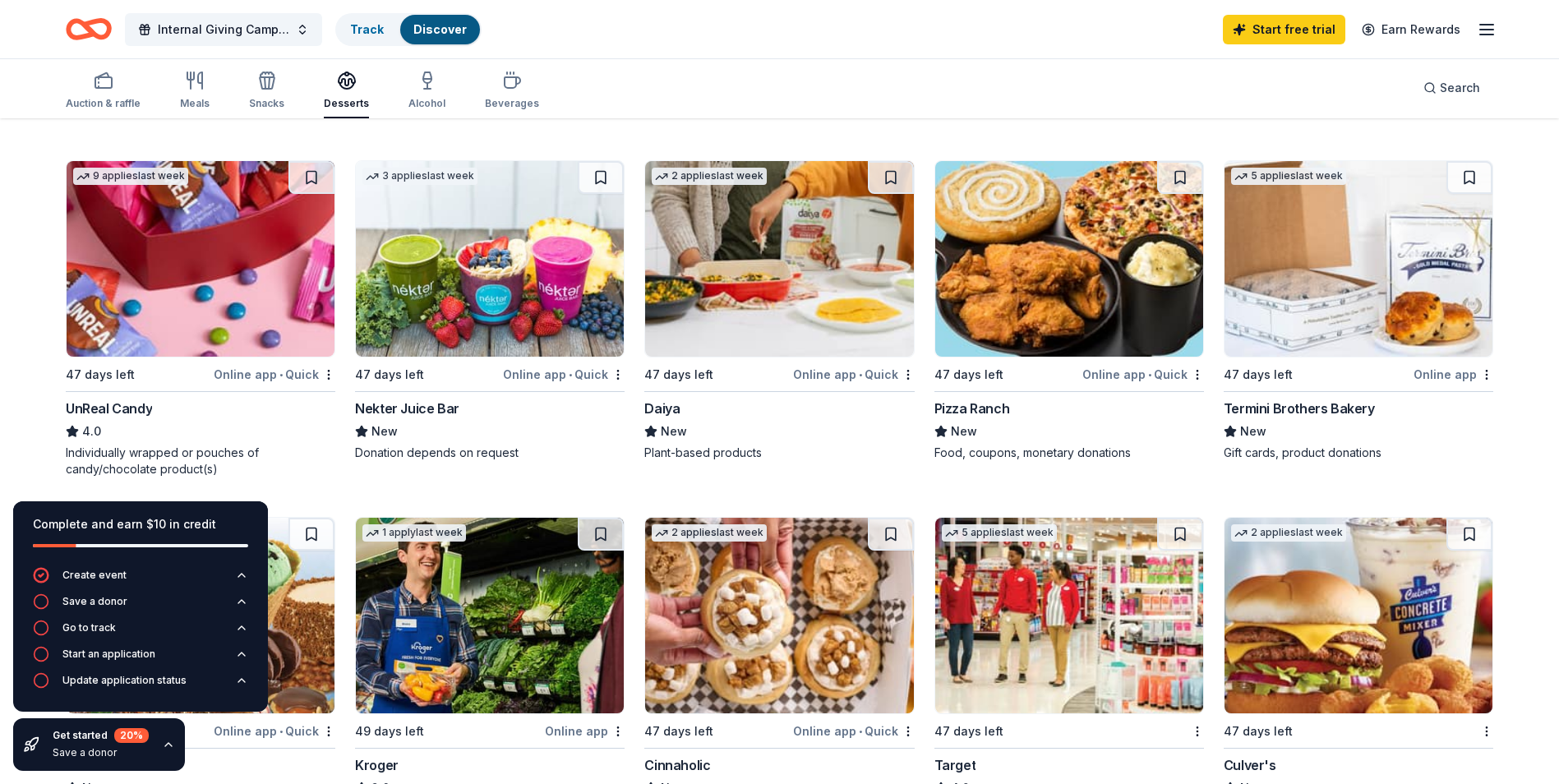
click at [200, 224] on img at bounding box center [200, 259] width 268 height 195
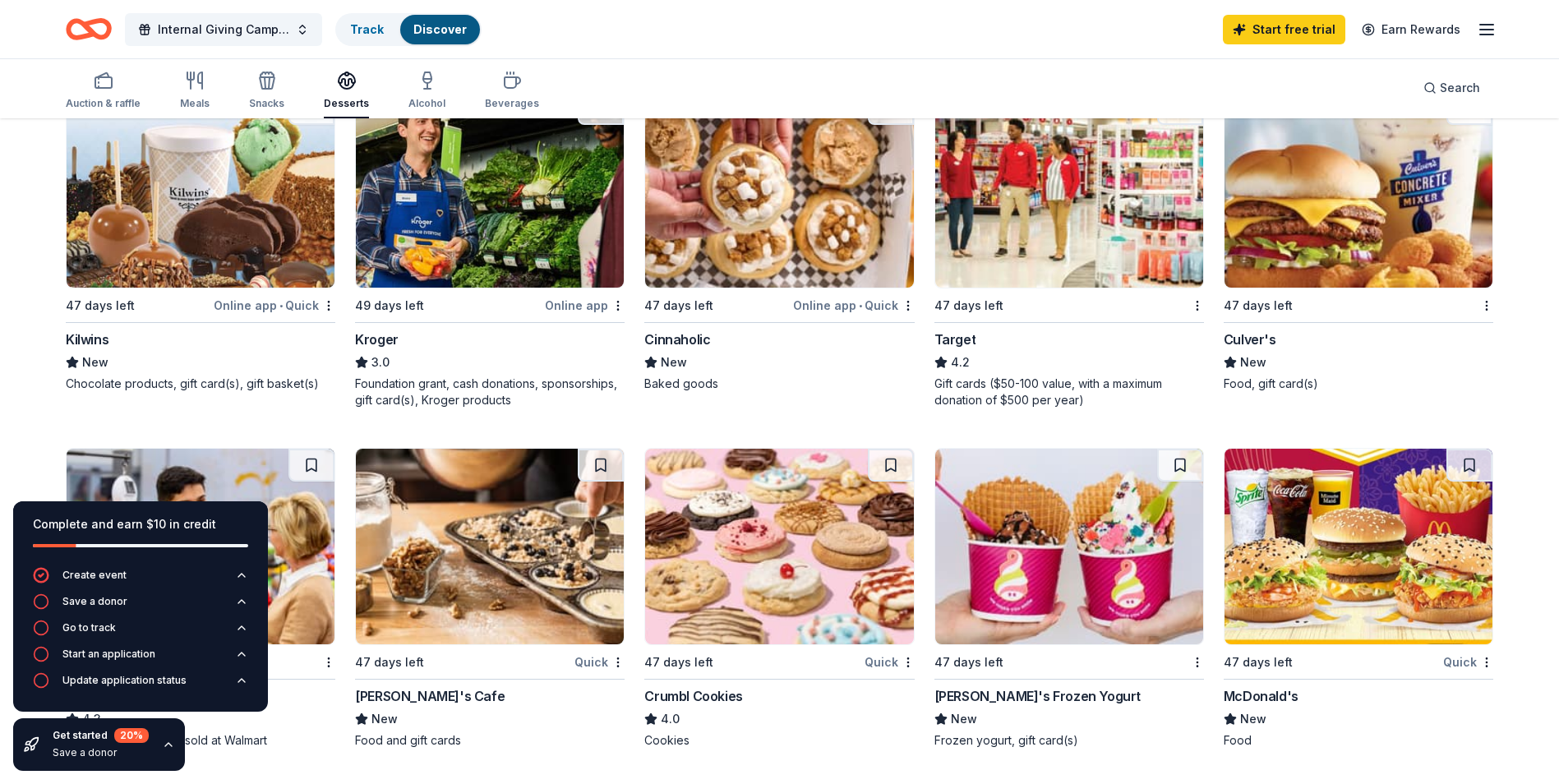
scroll to position [922, 0]
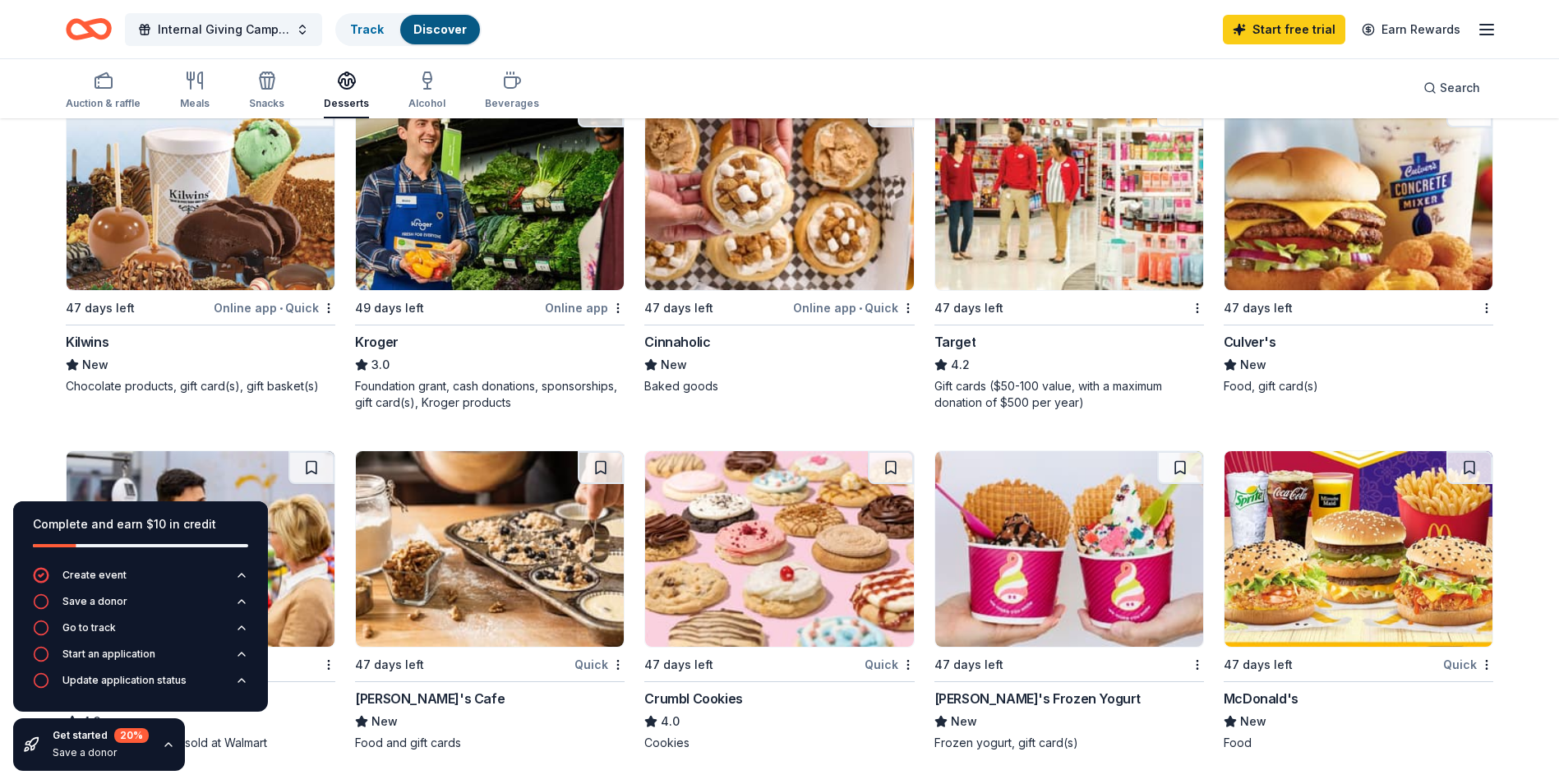
click at [512, 180] on img at bounding box center [489, 192] width 268 height 195
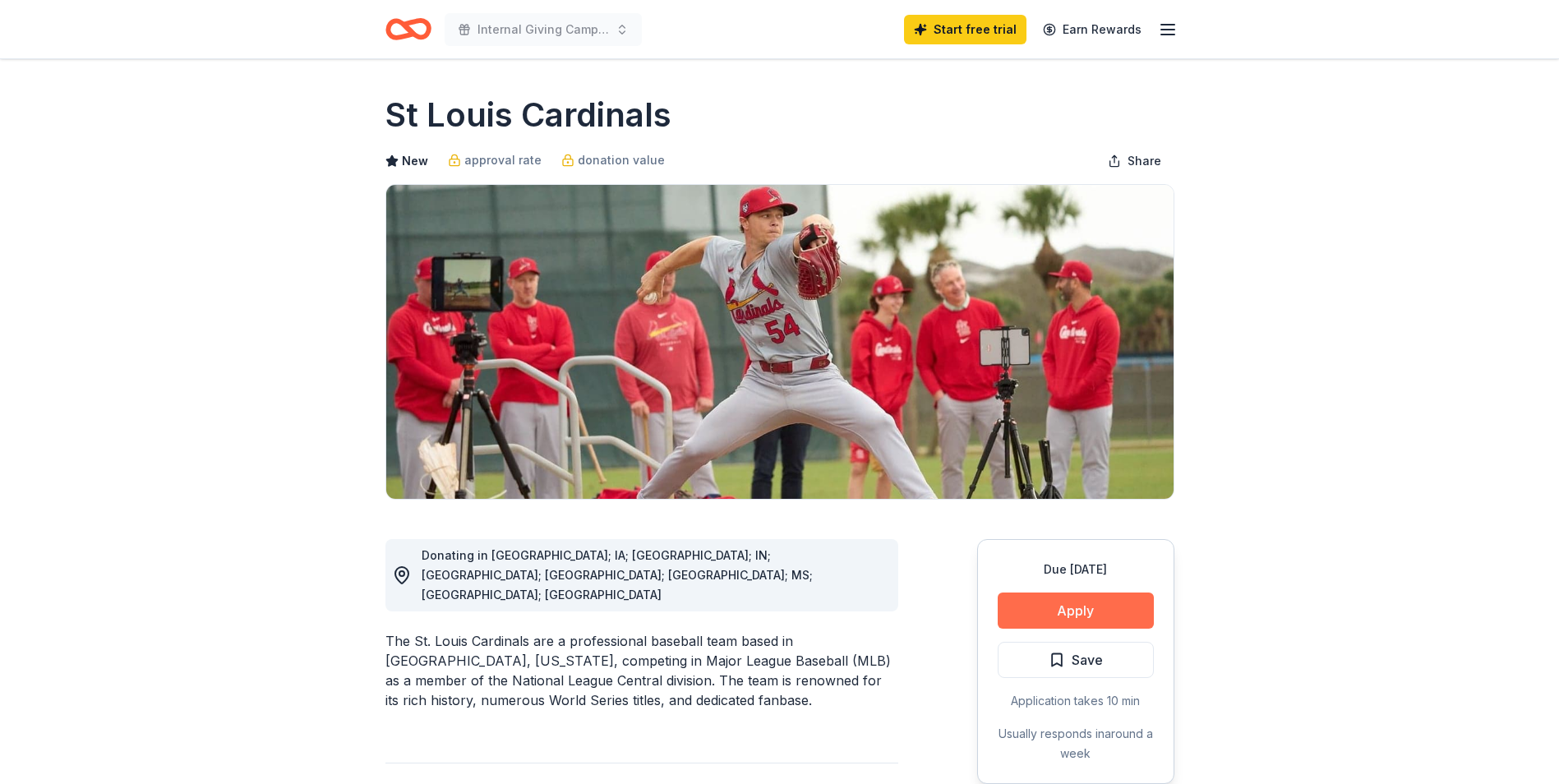
click at [1090, 614] on button "Apply" at bounding box center [1075, 610] width 156 height 36
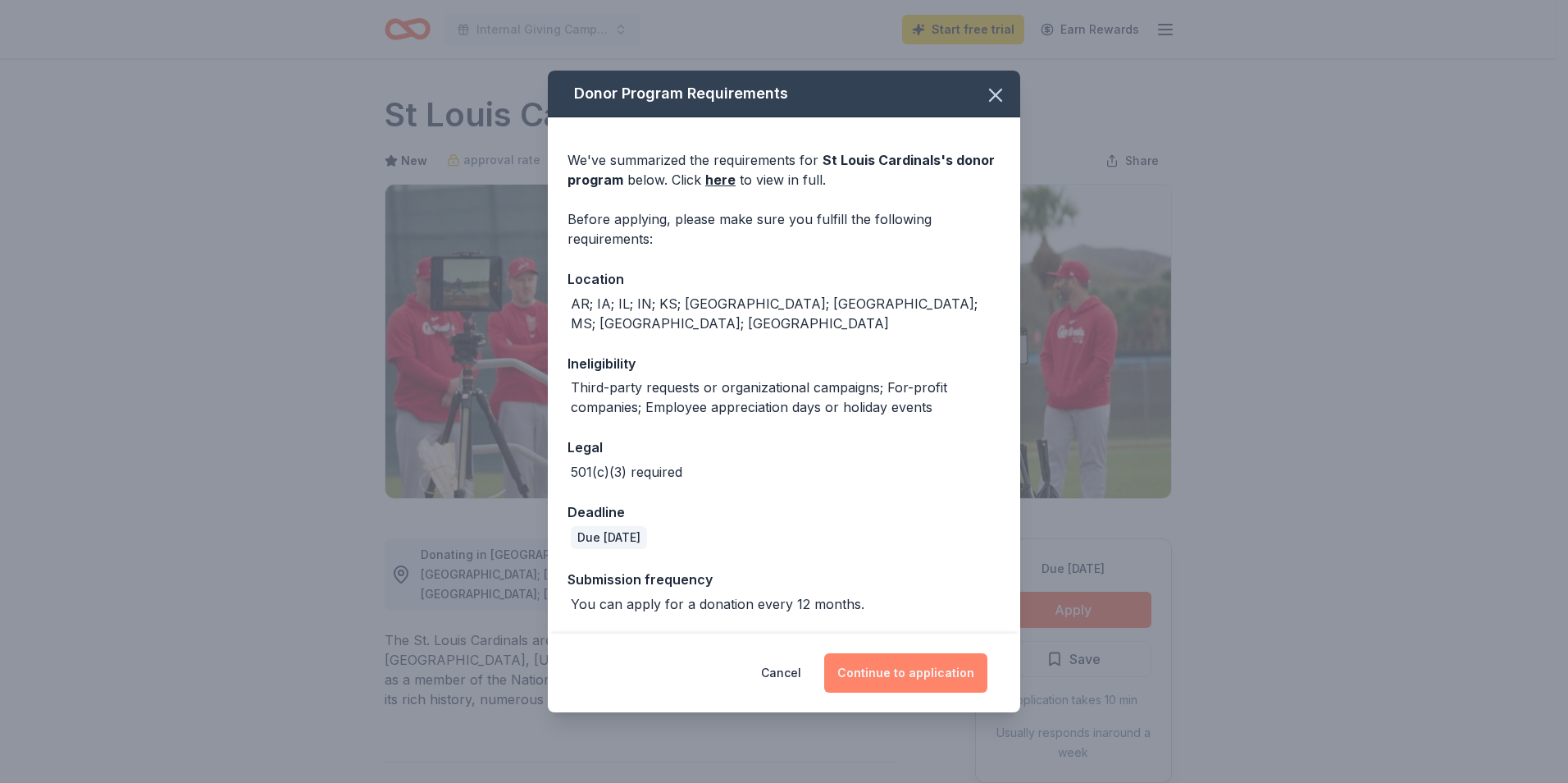
click at [953, 669] on button "Continue to application" at bounding box center [906, 673] width 163 height 39
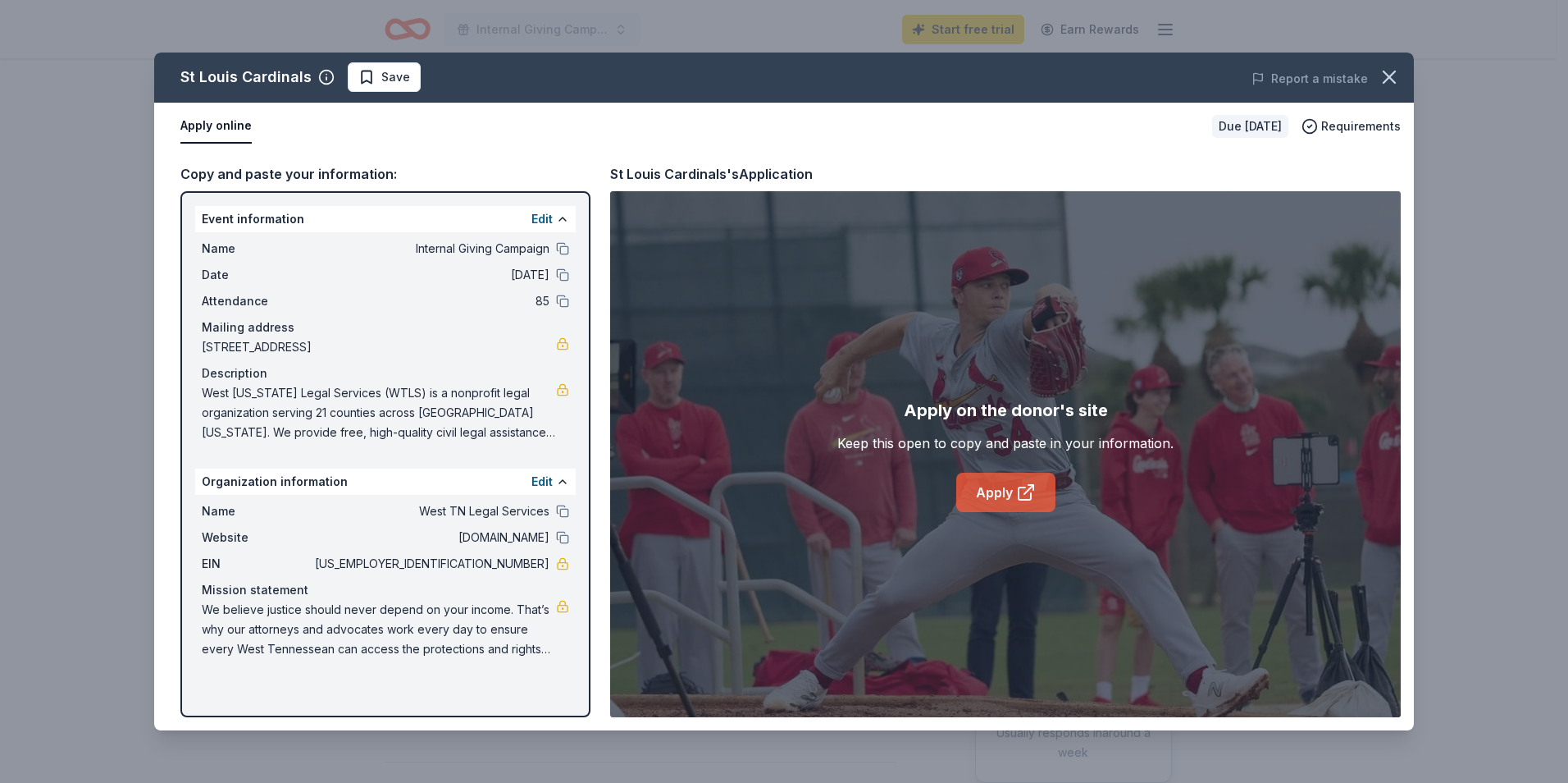
click at [1027, 494] on icon at bounding box center [1025, 492] width 20 height 20
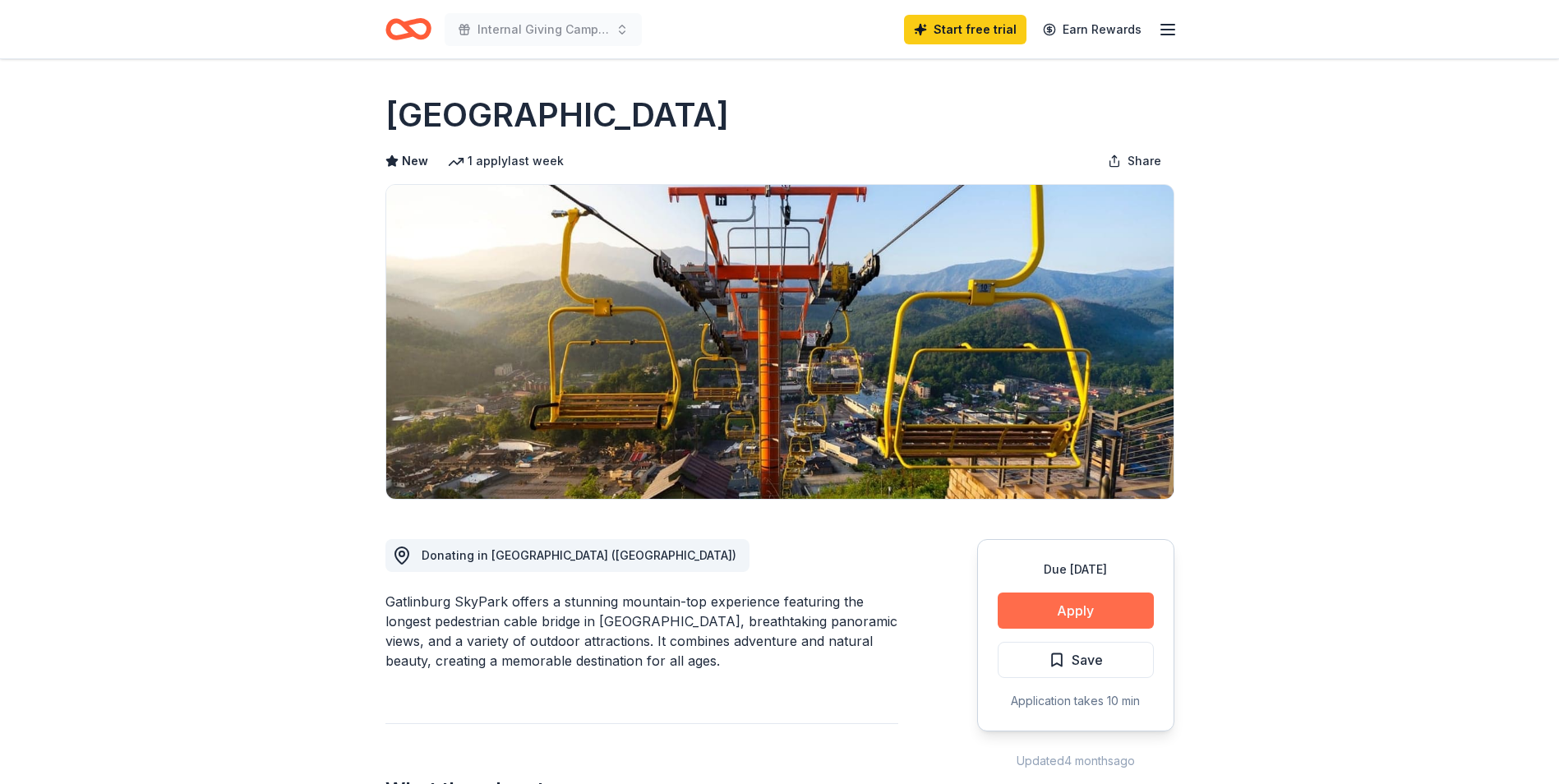
click at [1091, 601] on button "Apply" at bounding box center [1075, 610] width 156 height 36
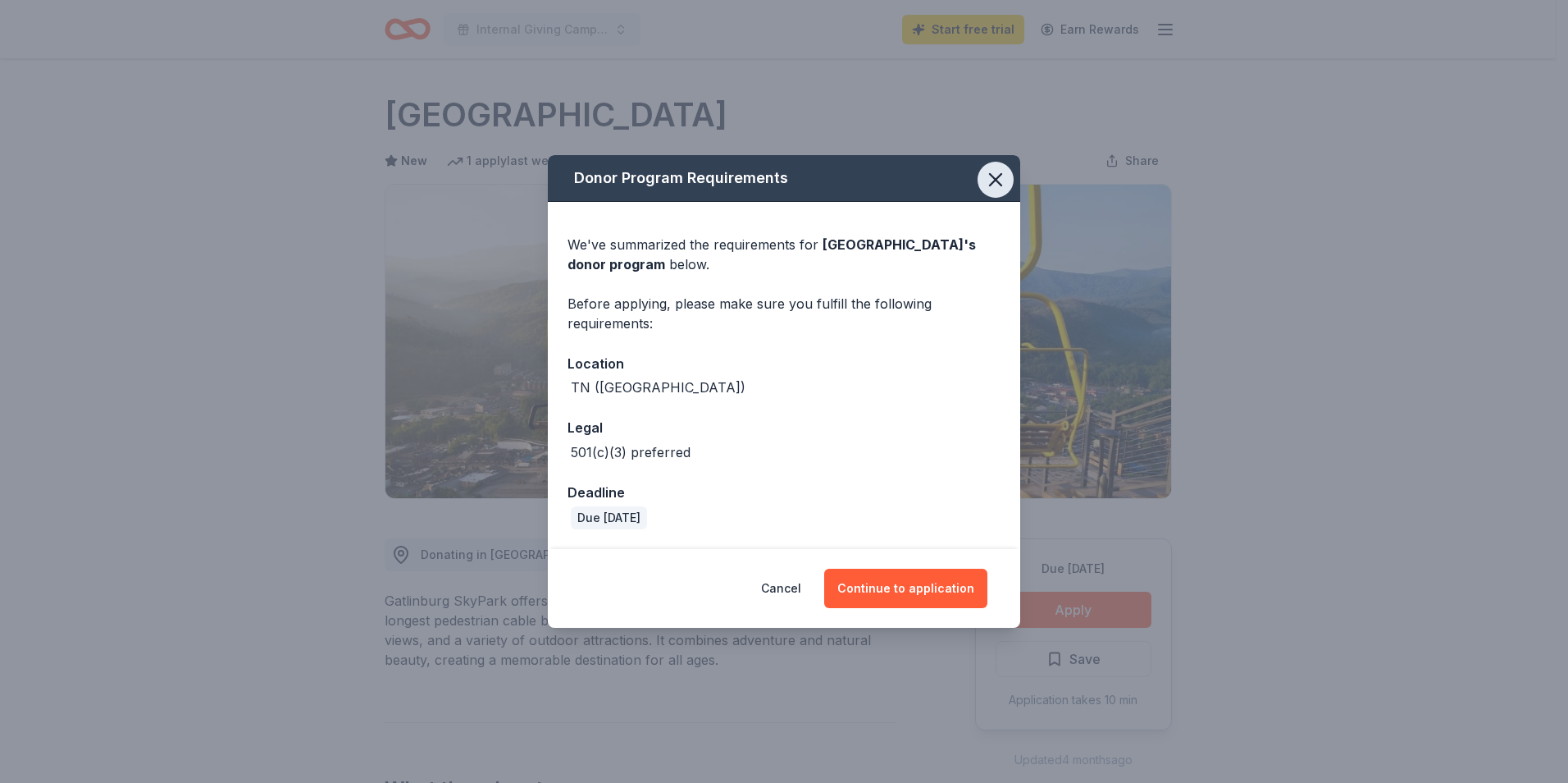
click at [995, 180] on icon "button" at bounding box center [995, 179] width 11 height 11
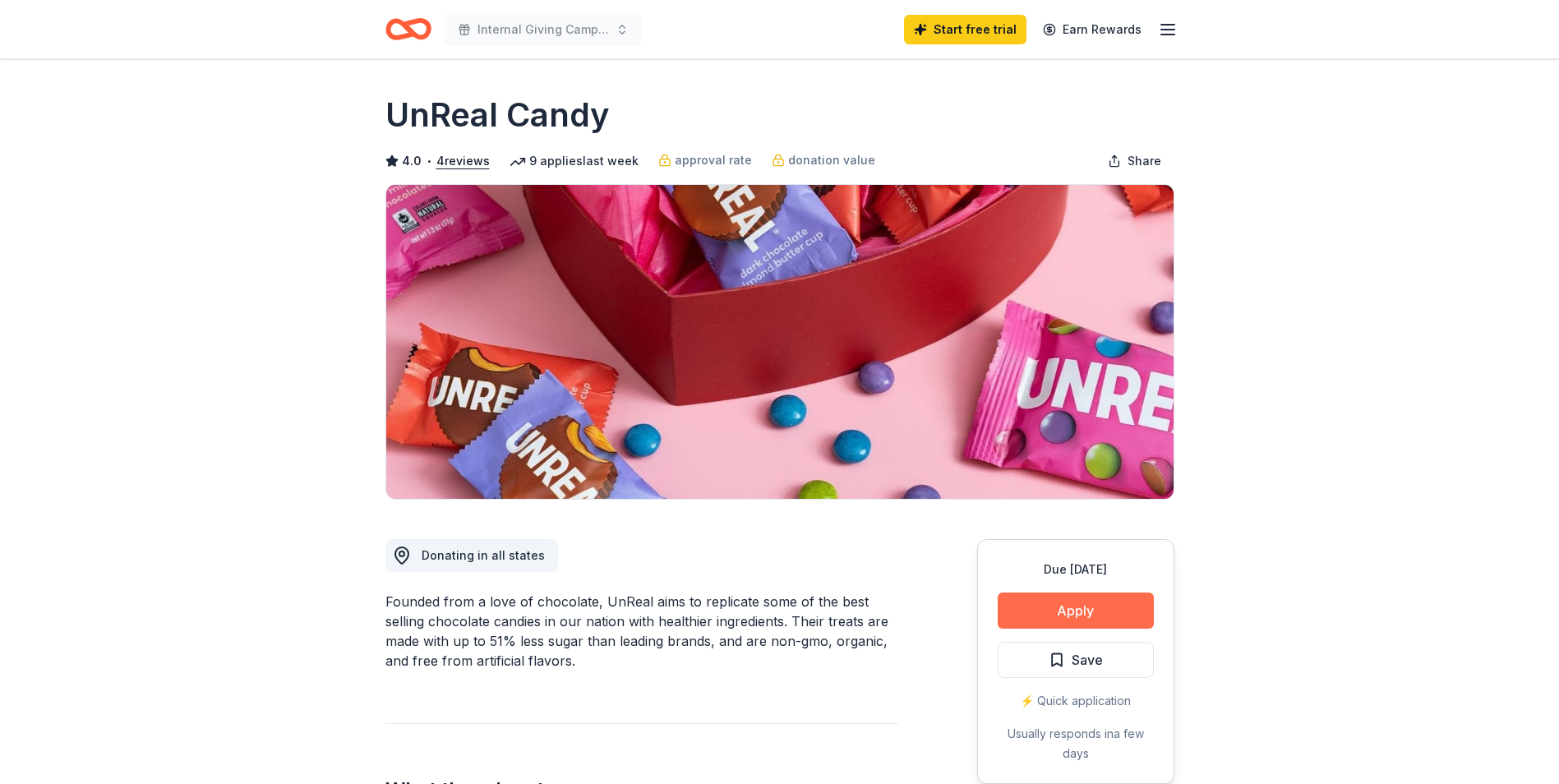
click at [1054, 605] on button "Apply" at bounding box center [1075, 610] width 156 height 36
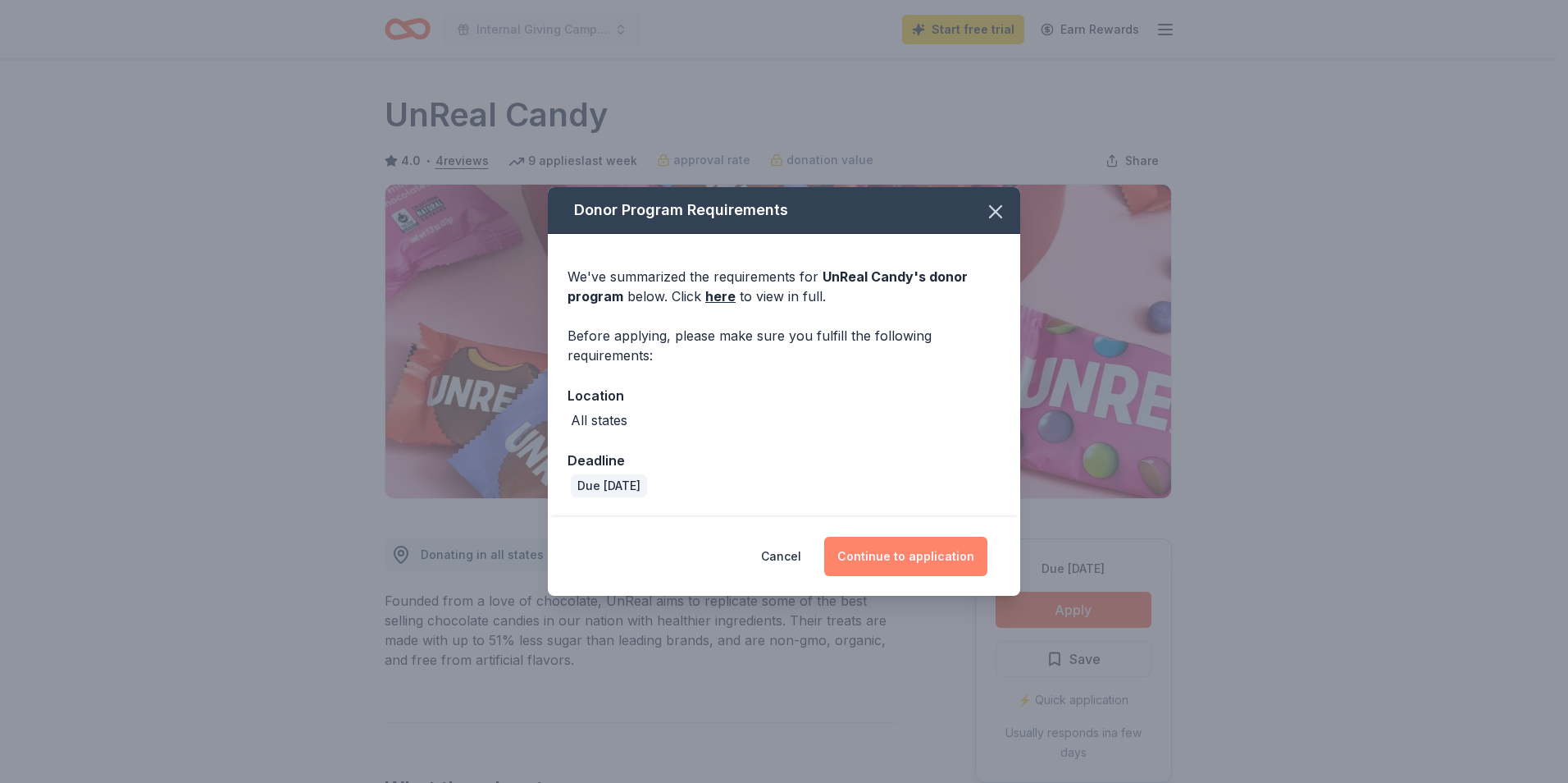
click at [908, 565] on button "Continue to application" at bounding box center [906, 556] width 163 height 39
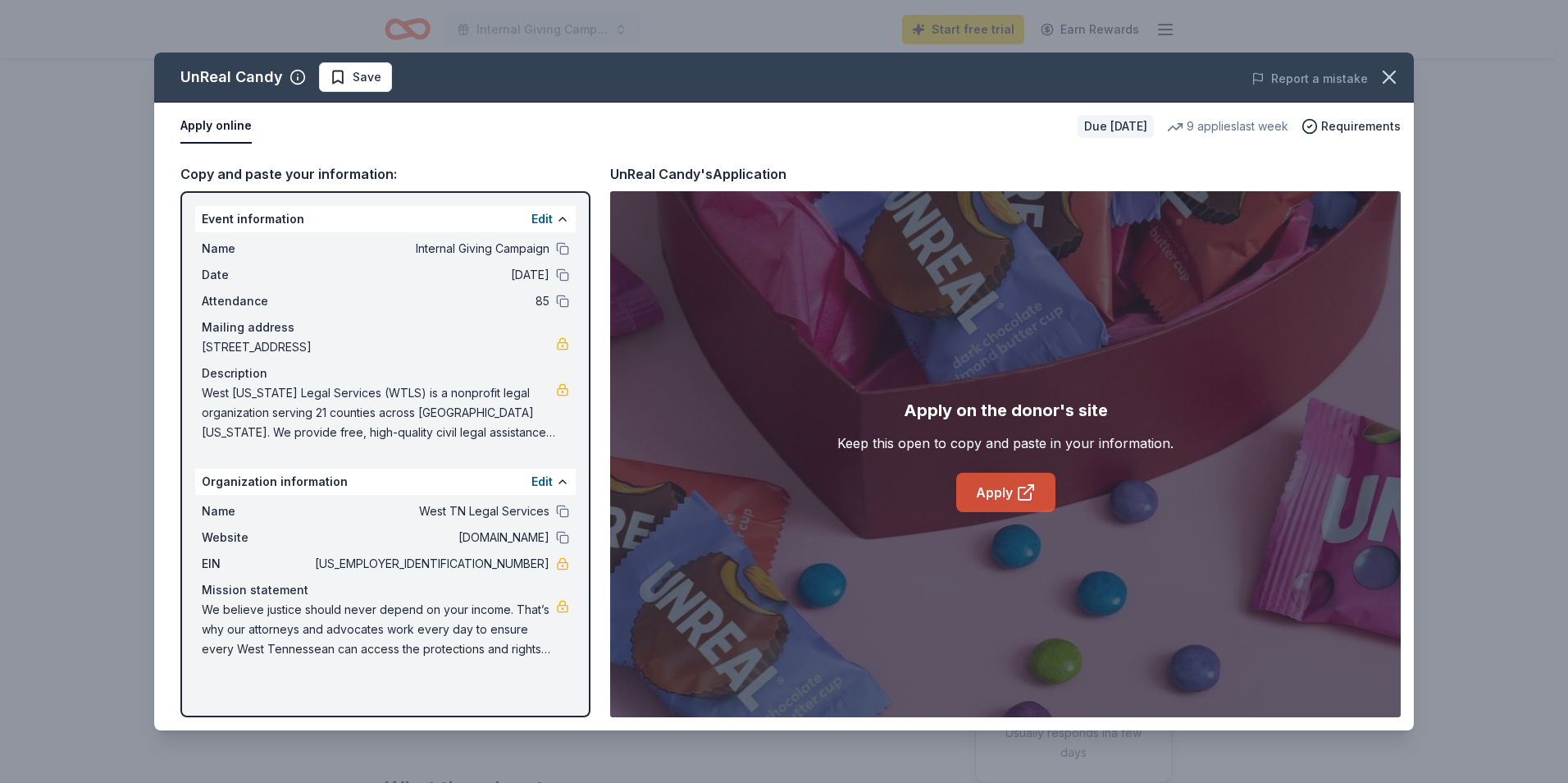
click at [1000, 497] on link "Apply" at bounding box center [1006, 492] width 99 height 39
click at [1390, 74] on icon "button" at bounding box center [1389, 77] width 23 height 23
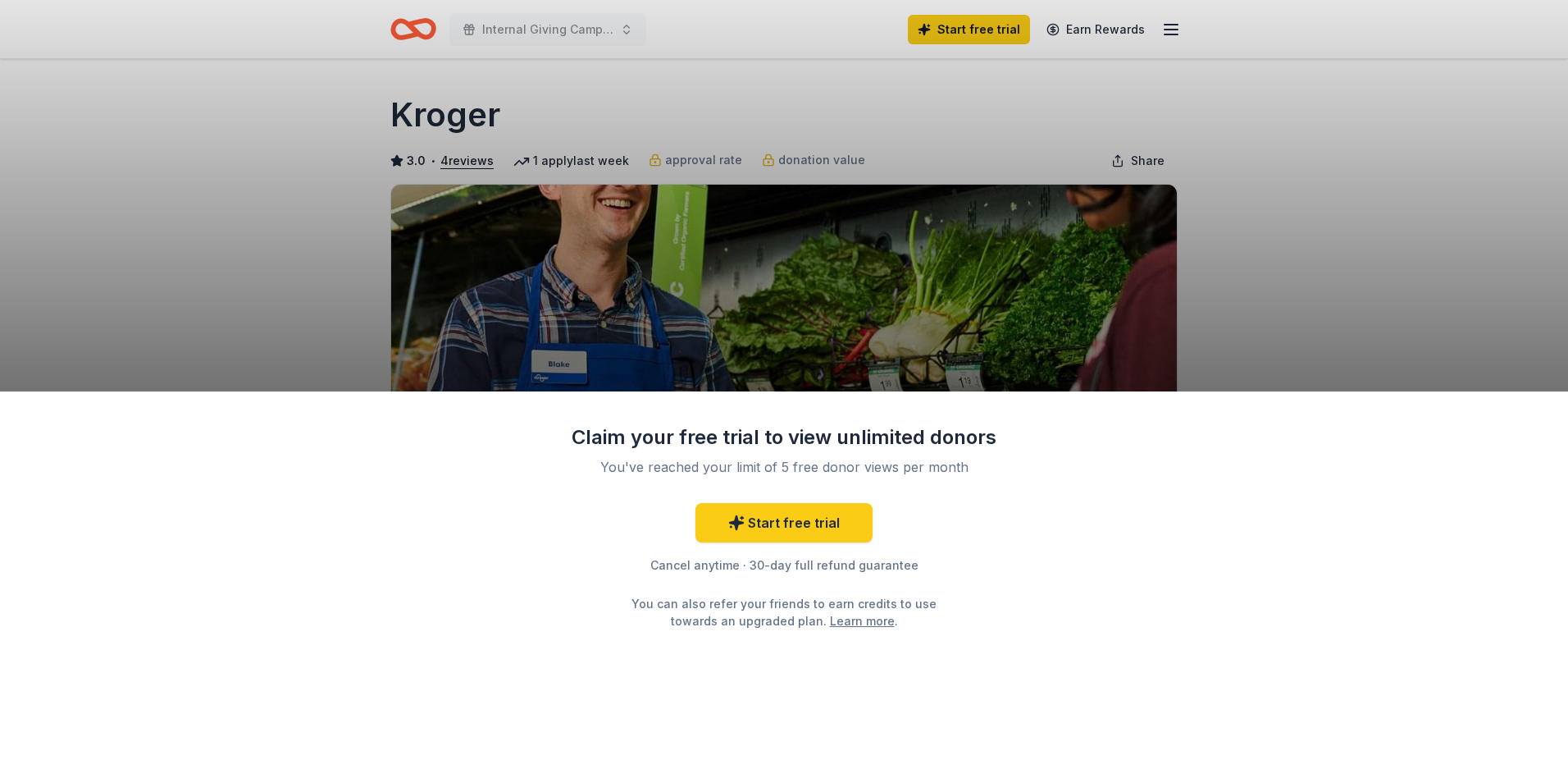
click at [1255, 324] on div "Claim your free trial to view unlimited donors You've reached your limit of 5 f…" at bounding box center [784, 392] width 1568 height 783
